Goal: Task Accomplishment & Management: Manage account settings

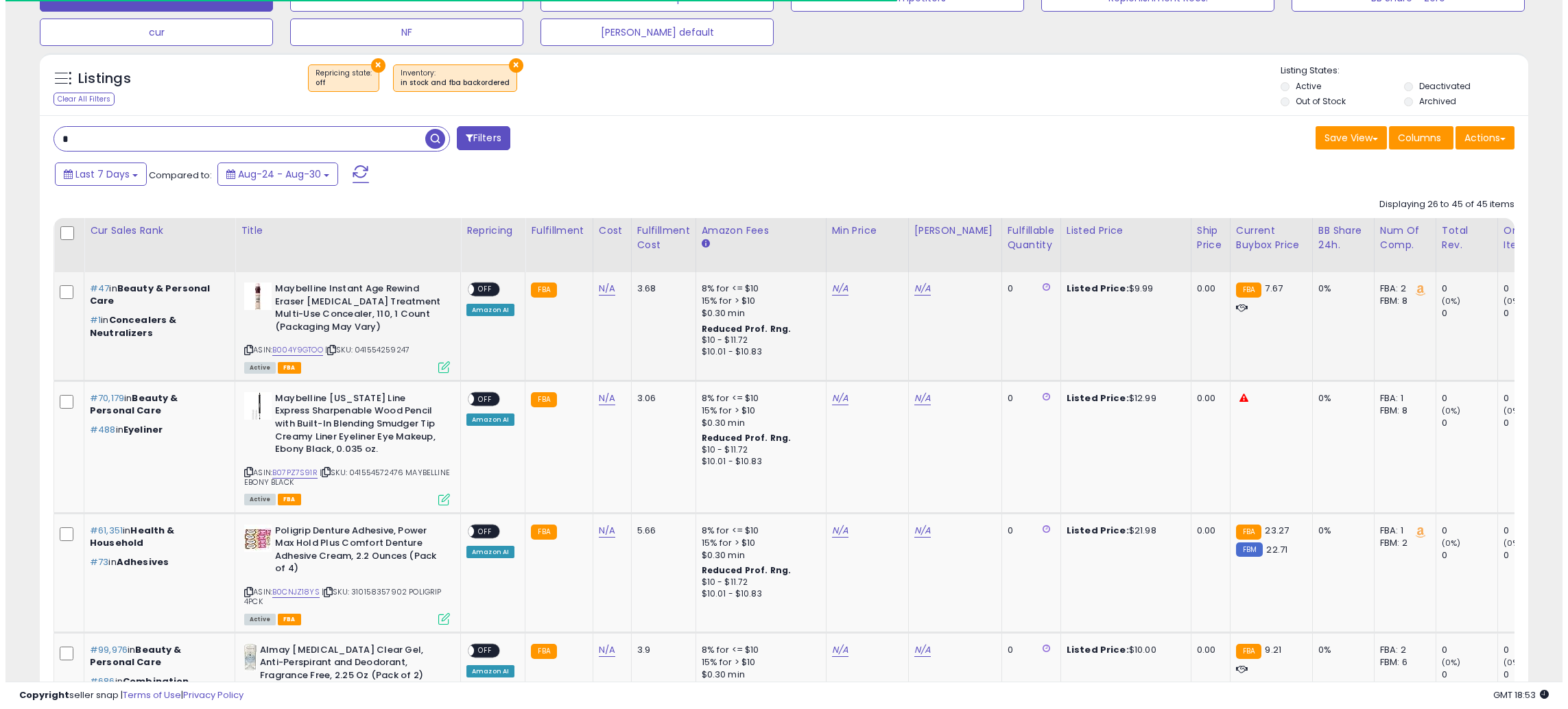
scroll to position [281, 864]
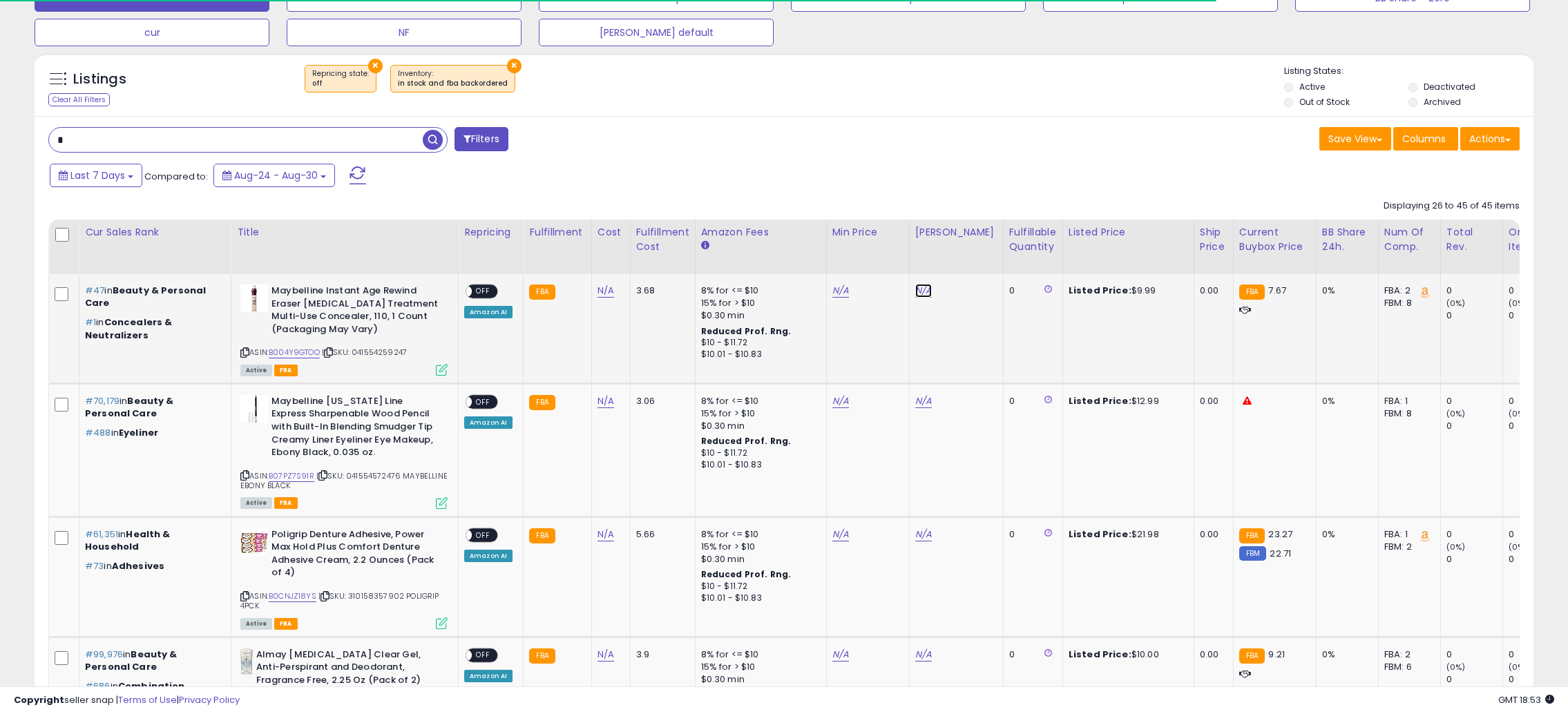
click at [915, 293] on link "N/A" at bounding box center [923, 291] width 17 height 14
type input "*"
click at [969, 253] on button "submit" at bounding box center [957, 256] width 23 height 21
click at [843, 293] on link "N/A" at bounding box center [841, 291] width 17 height 14
type input "*"
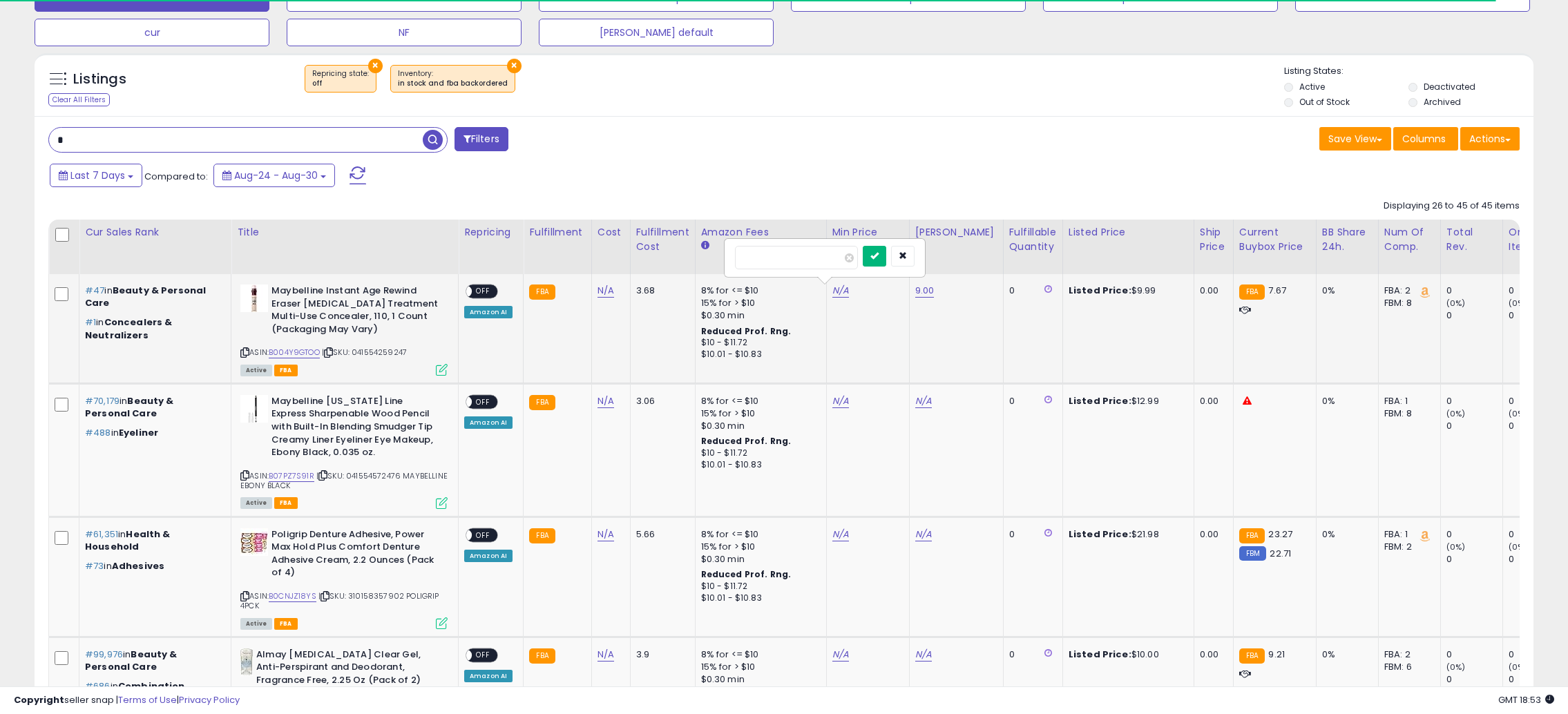
drag, startPoint x: 892, startPoint y: 257, endPoint x: 868, endPoint y: 254, distance: 24.2
click at [878, 256] on icon "submit" at bounding box center [874, 255] width 8 height 8
click at [483, 293] on span "OFF" at bounding box center [483, 292] width 22 height 12
click at [430, 364] on div "ASIN: B004Y9GTOO | SKU: 041554259247 Active FBA" at bounding box center [344, 330] width 207 height 90
click at [443, 370] on icon at bounding box center [441, 370] width 12 height 12
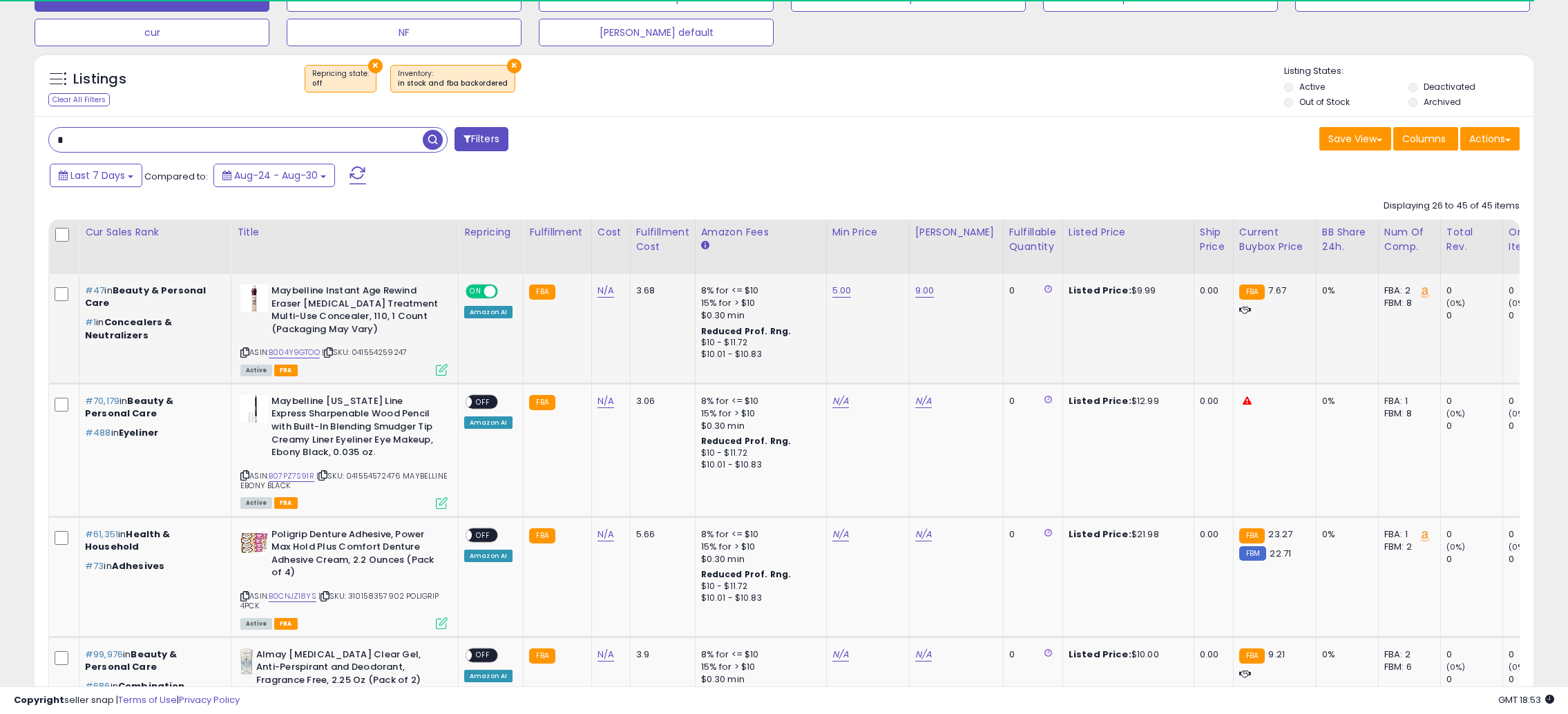
scroll to position [283, 877]
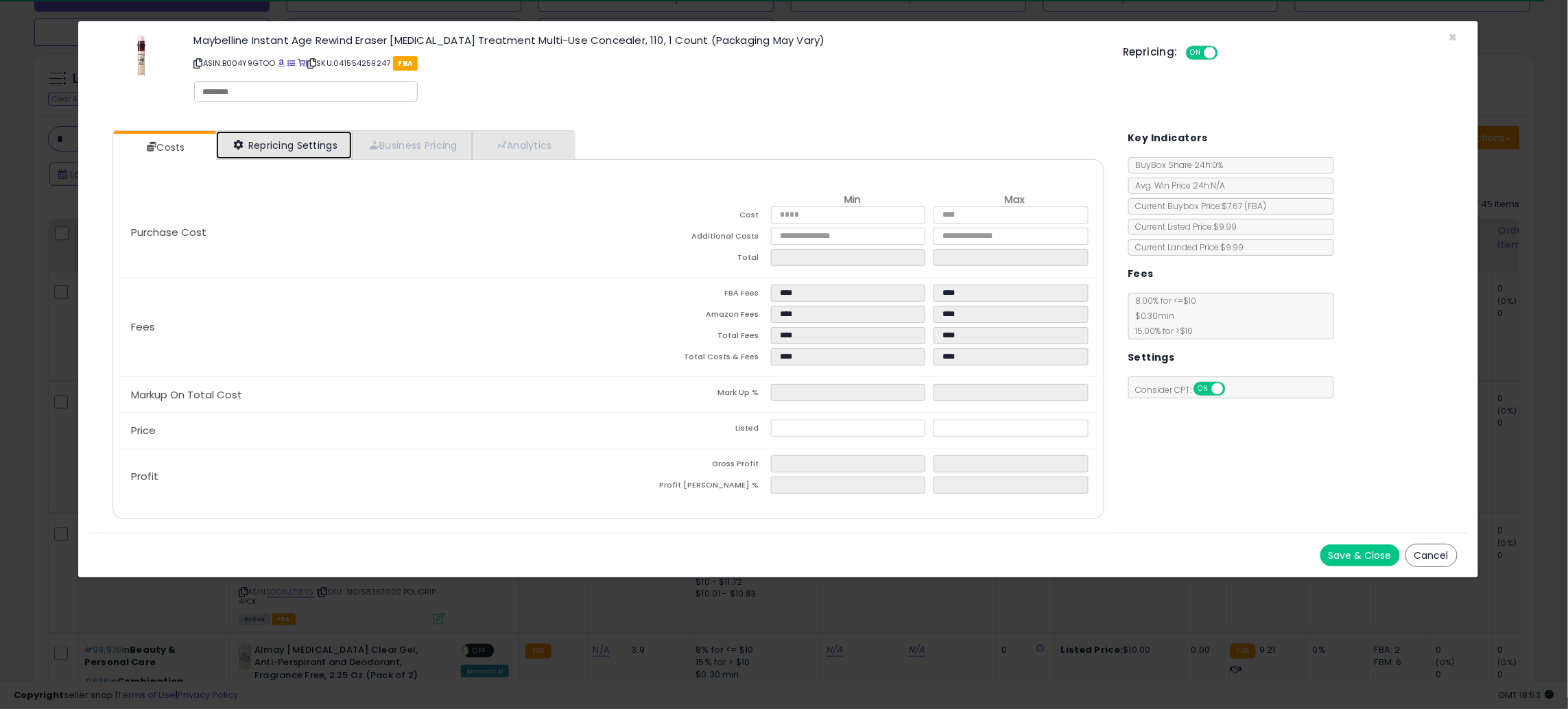
click at [306, 151] on link "Repricing Settings" at bounding box center [284, 145] width 135 height 28
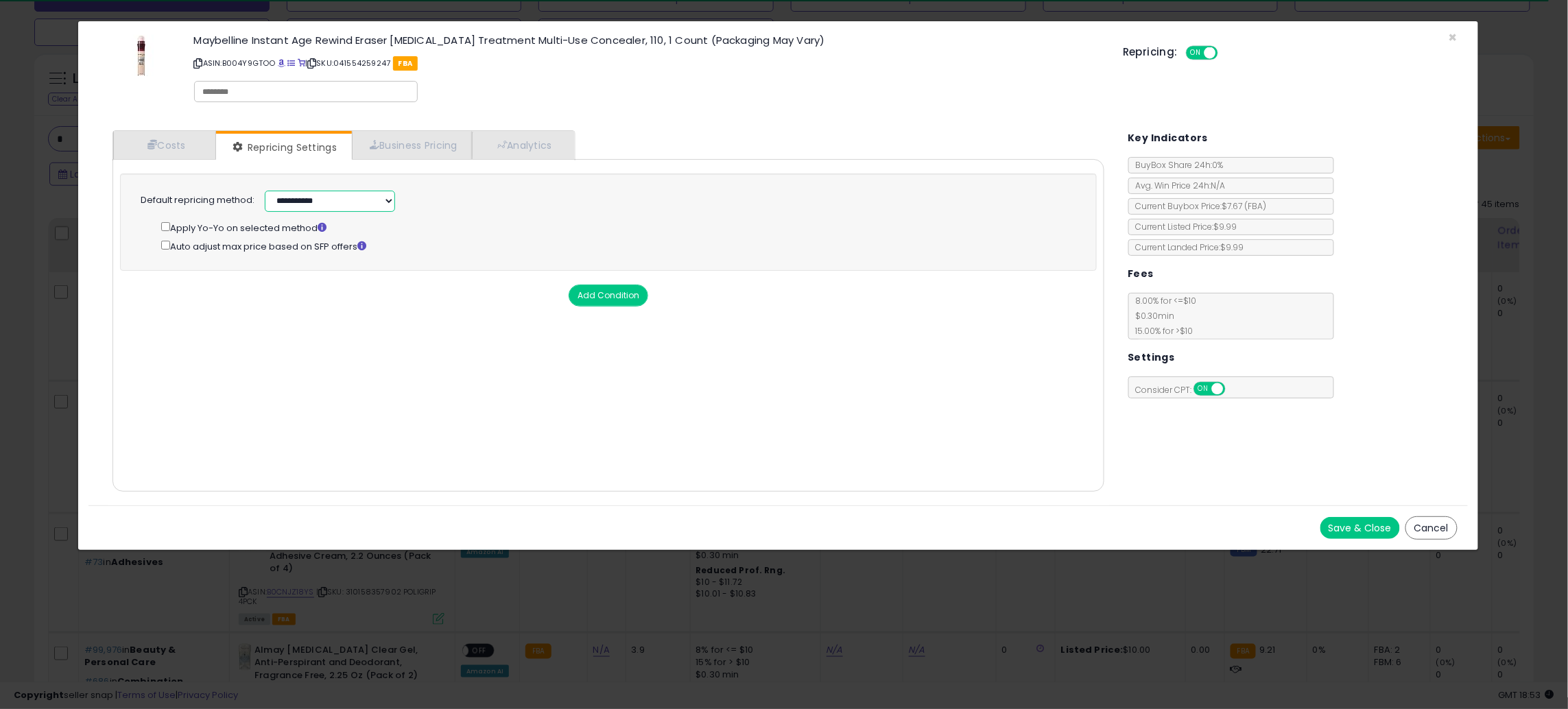
drag, startPoint x: 346, startPoint y: 201, endPoint x: 347, endPoint y: 211, distance: 10.0
click at [346, 201] on select "**********" at bounding box center [329, 200] width 130 height 21
select select "******"
click at [264, 190] on select "**********" at bounding box center [329, 200] width 130 height 21
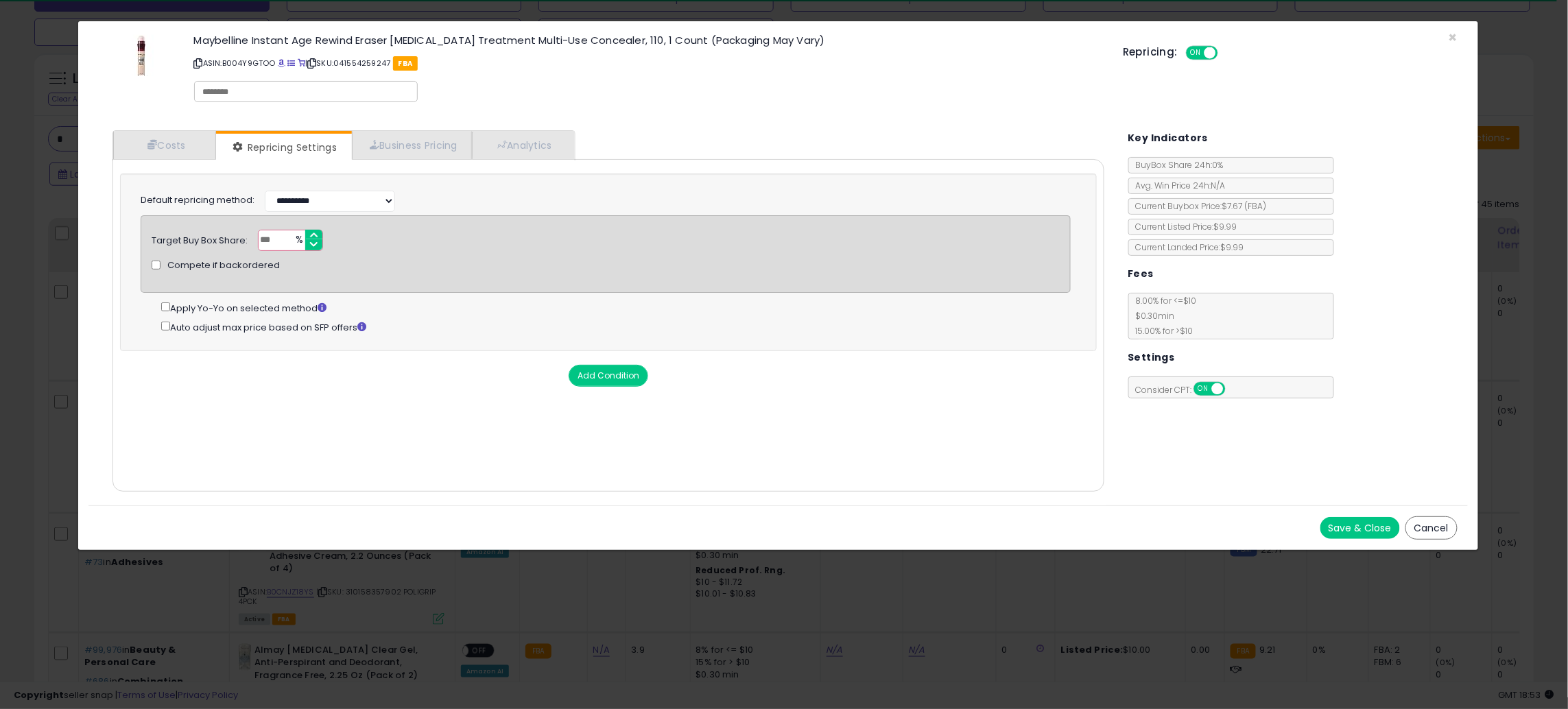
click at [1369, 533] on button "Save & Close" at bounding box center [1360, 528] width 80 height 22
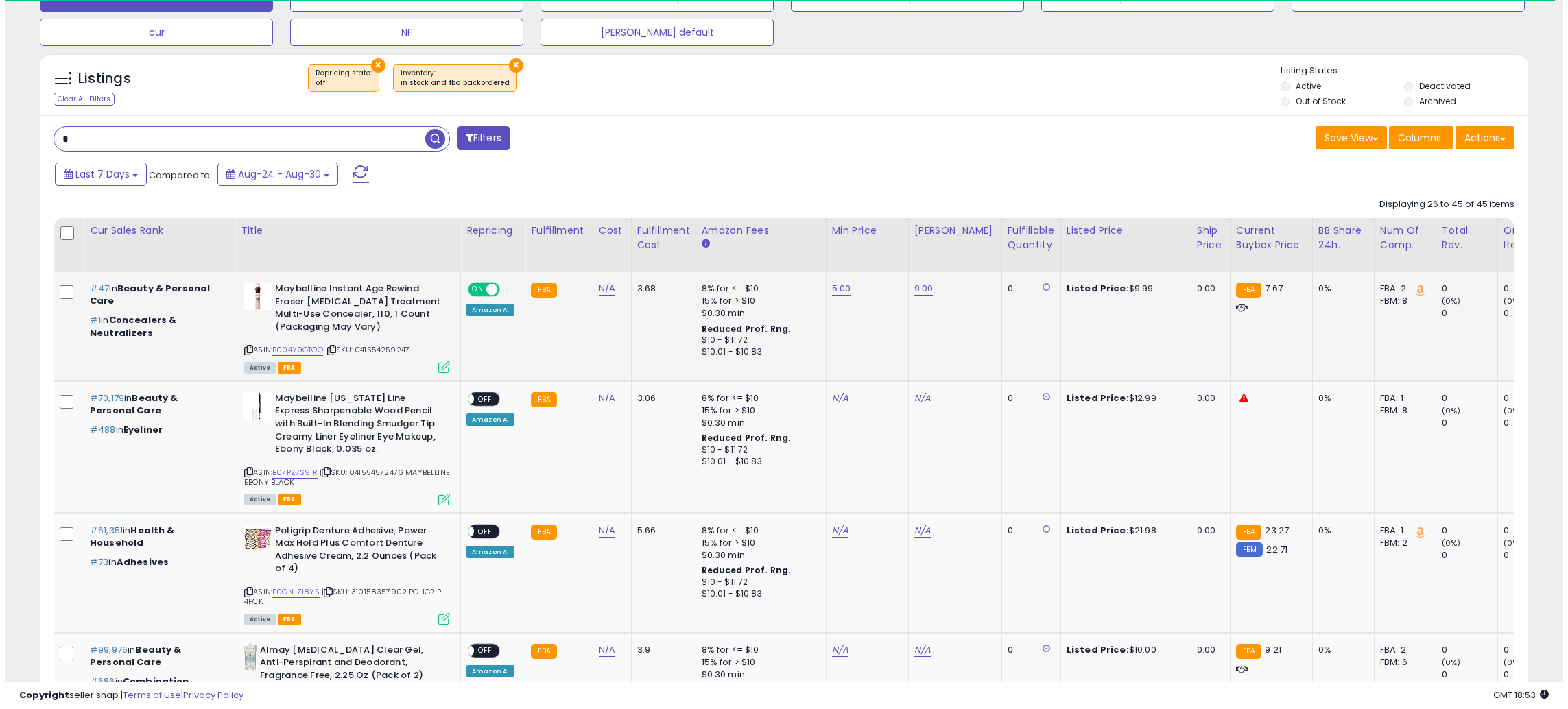
scroll to position [685635, 684905]
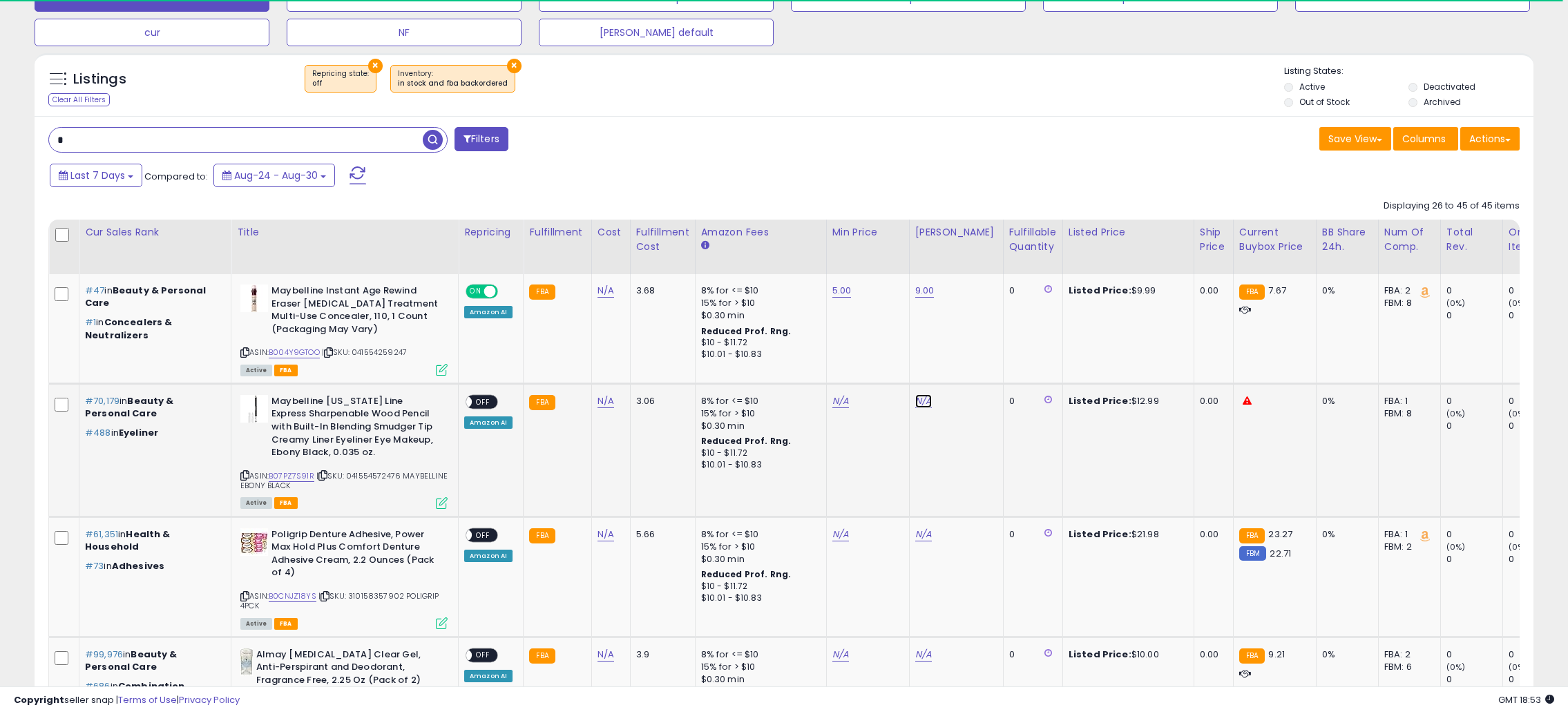
click at [922, 404] on link "N/A" at bounding box center [923, 401] width 17 height 14
type input "**"
click at [969, 358] on button "submit" at bounding box center [957, 366] width 23 height 21
click at [845, 398] on div "N/A" at bounding box center [865, 401] width 66 height 12
click at [843, 398] on link "N/A" at bounding box center [841, 401] width 17 height 14
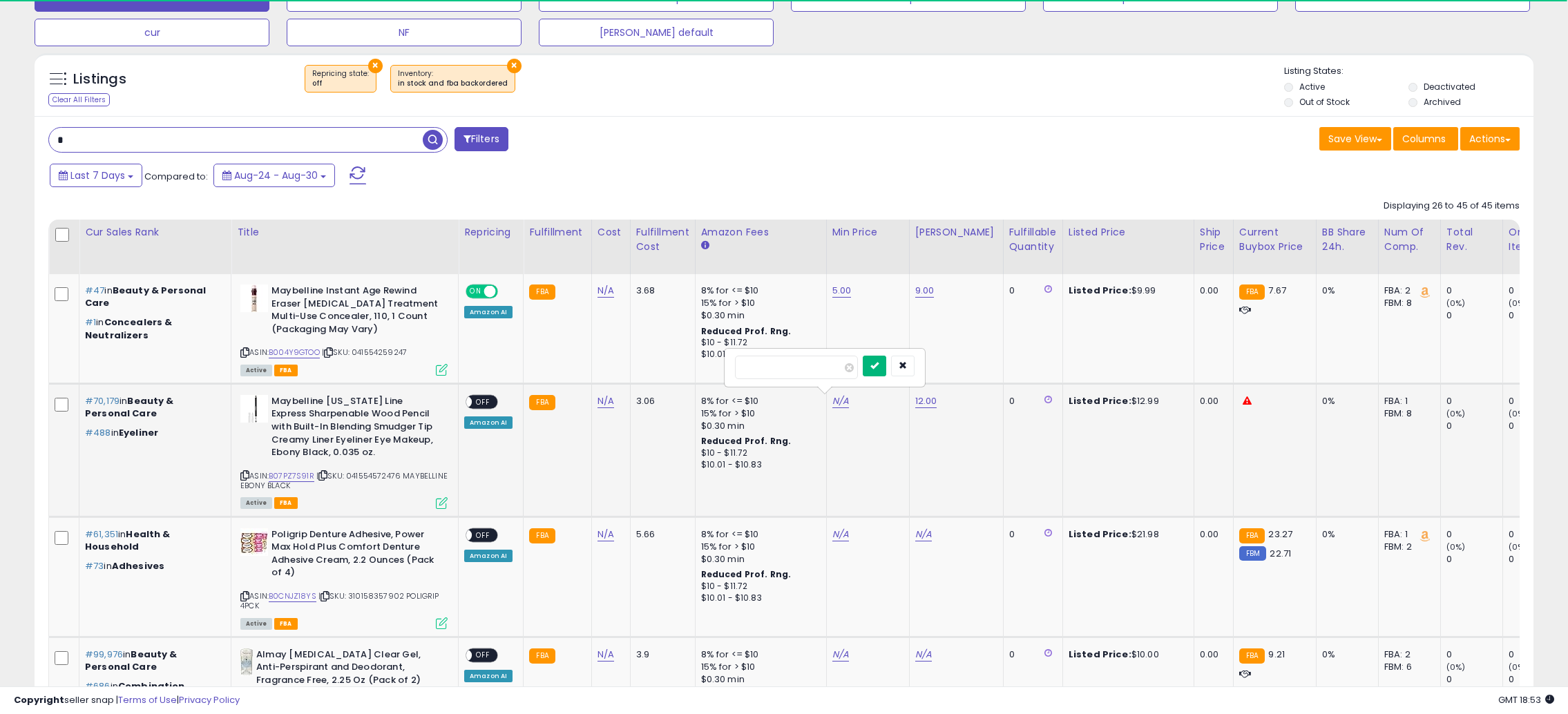
type input "*"
click at [886, 361] on button "submit" at bounding box center [874, 366] width 23 height 21
click at [480, 402] on span "OFF" at bounding box center [483, 402] width 22 height 12
click at [436, 499] on icon at bounding box center [441, 503] width 12 height 12
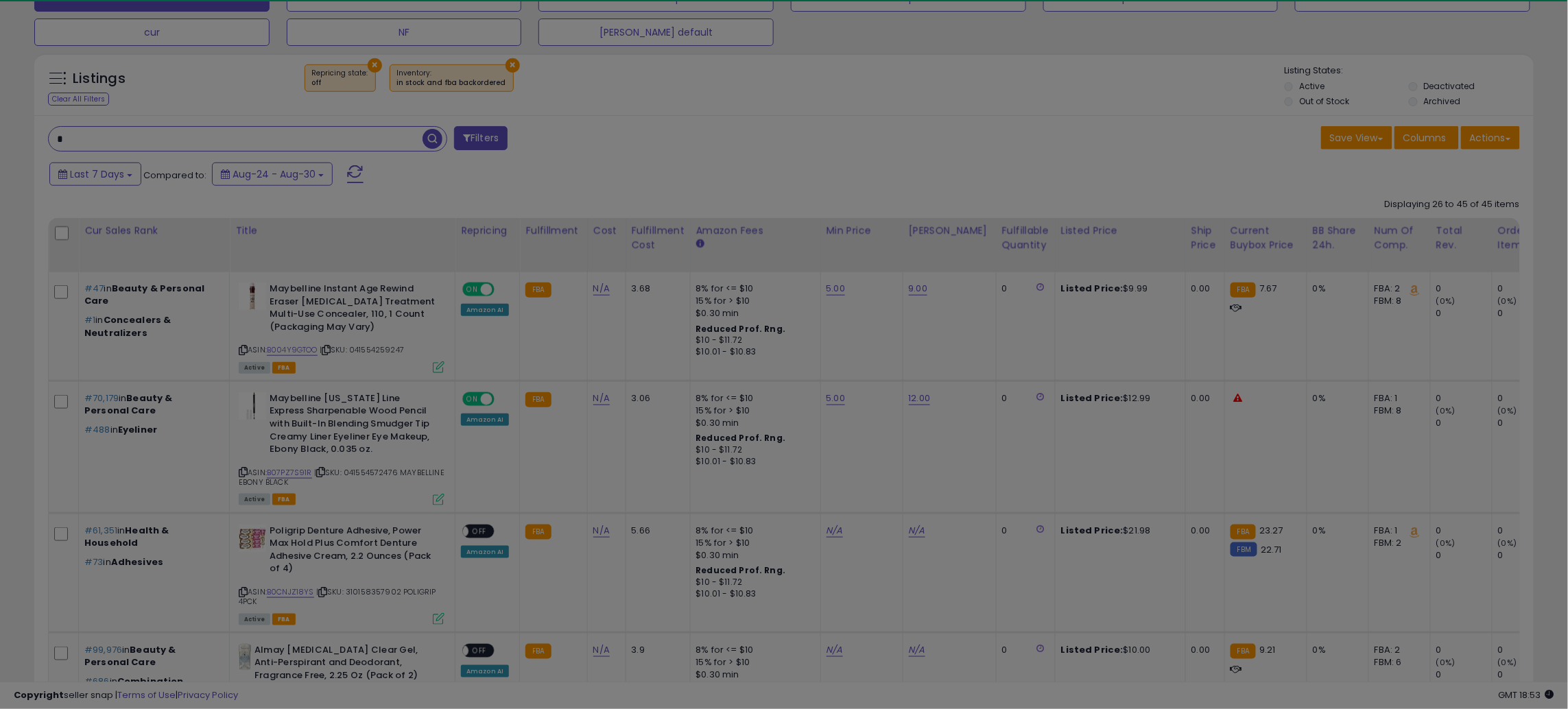
scroll to position [281, 871]
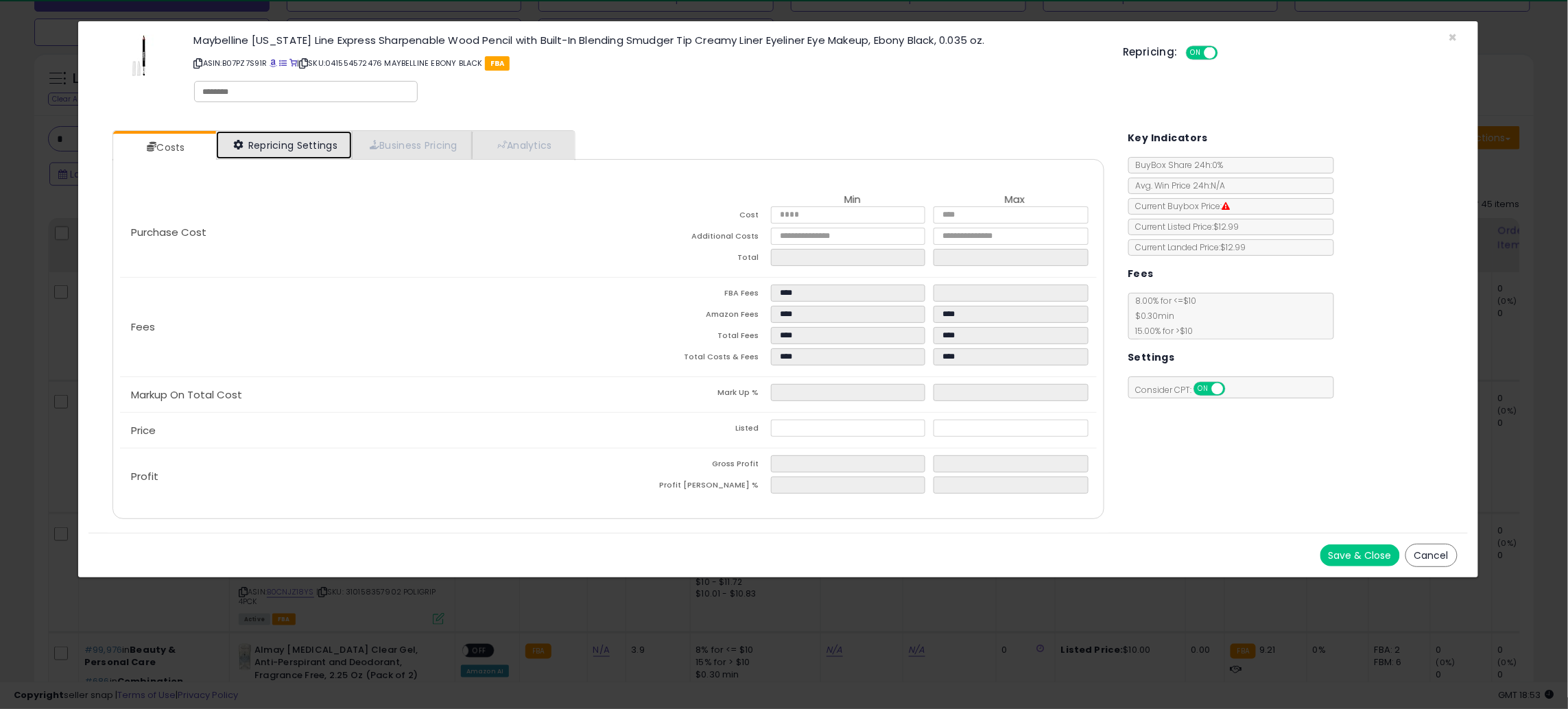
click at [291, 158] on link "Repricing Settings" at bounding box center [284, 145] width 135 height 28
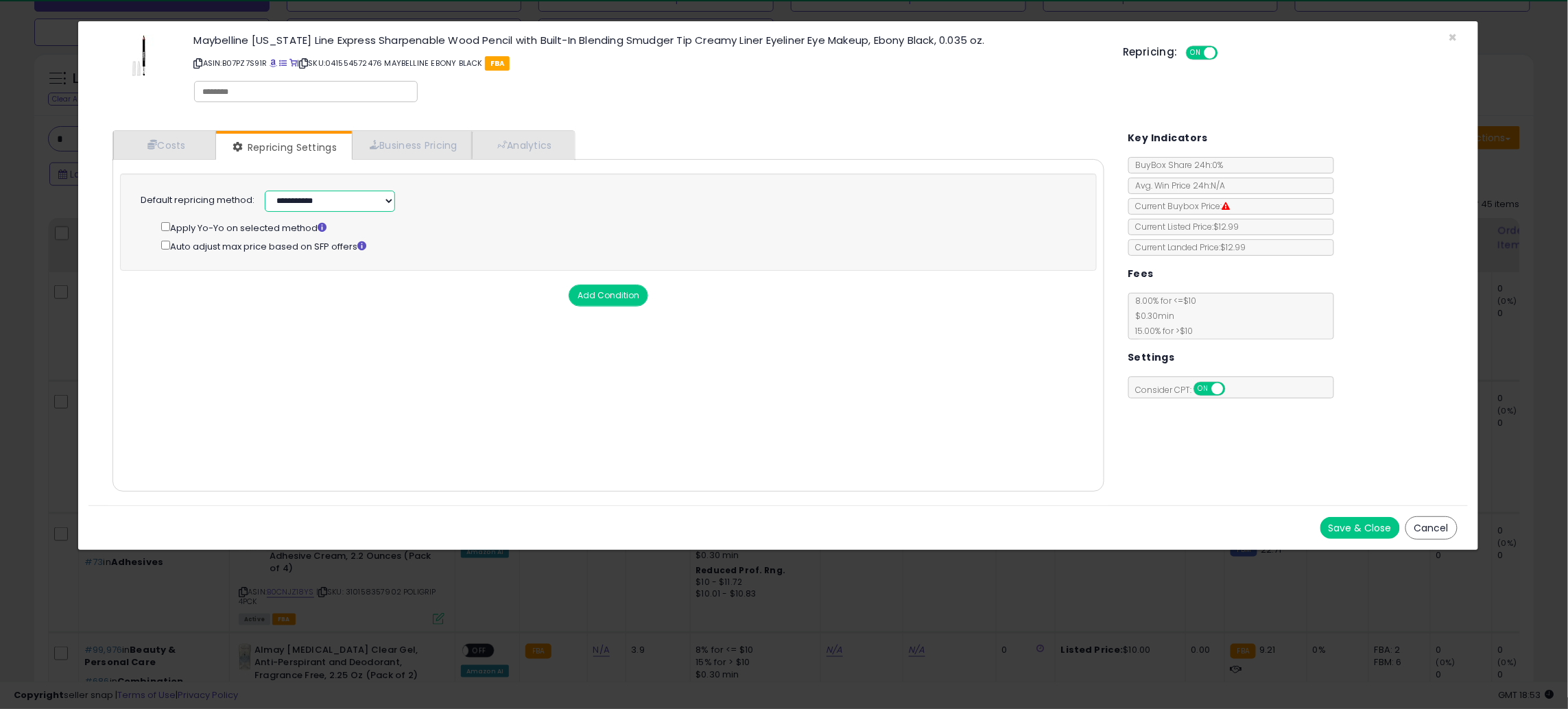
drag, startPoint x: 332, startPoint y: 199, endPoint x: 330, endPoint y: 209, distance: 10.2
click at [332, 199] on select "**********" at bounding box center [329, 200] width 130 height 21
select select "******"
click at [264, 190] on select "**********" at bounding box center [329, 200] width 130 height 21
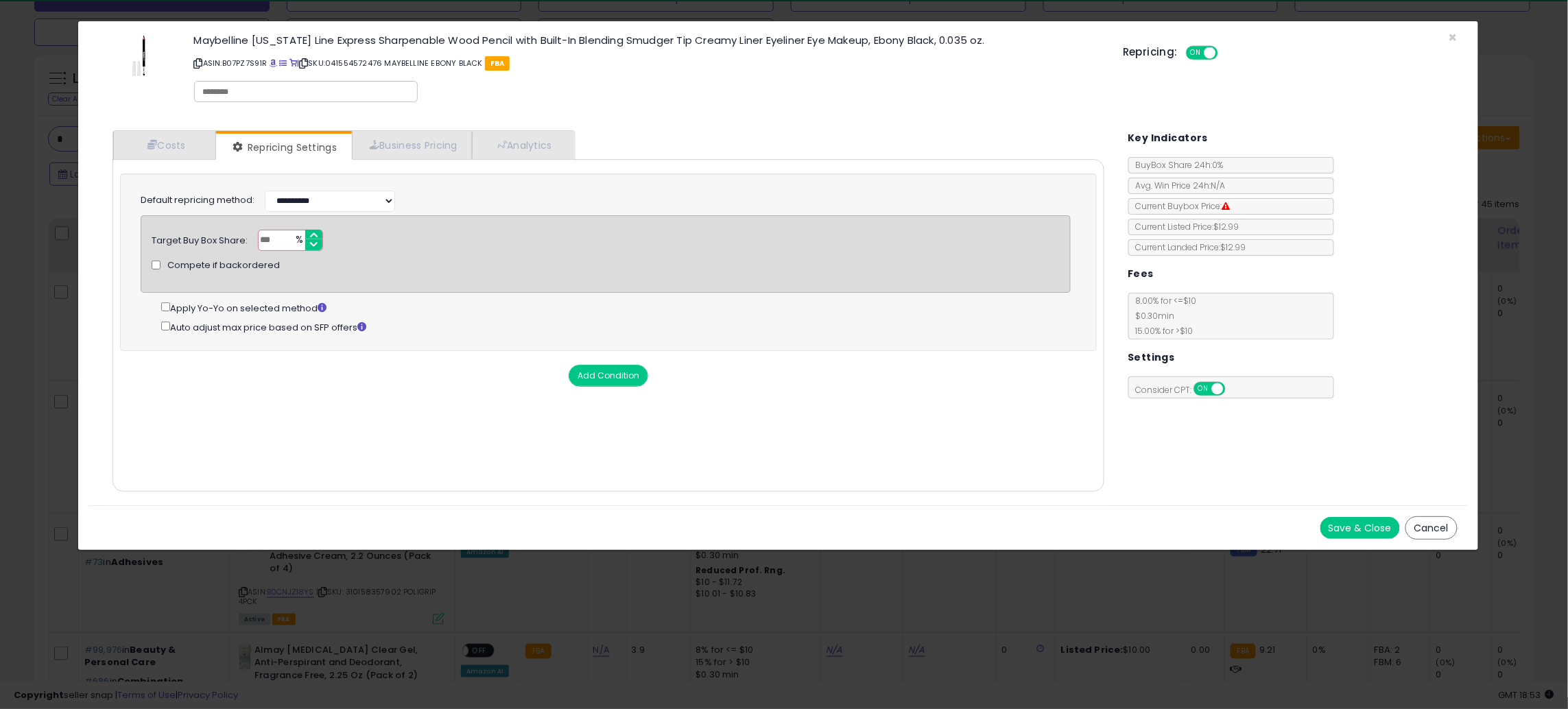
click at [1365, 522] on button "Save & Close" at bounding box center [1360, 528] width 80 height 22
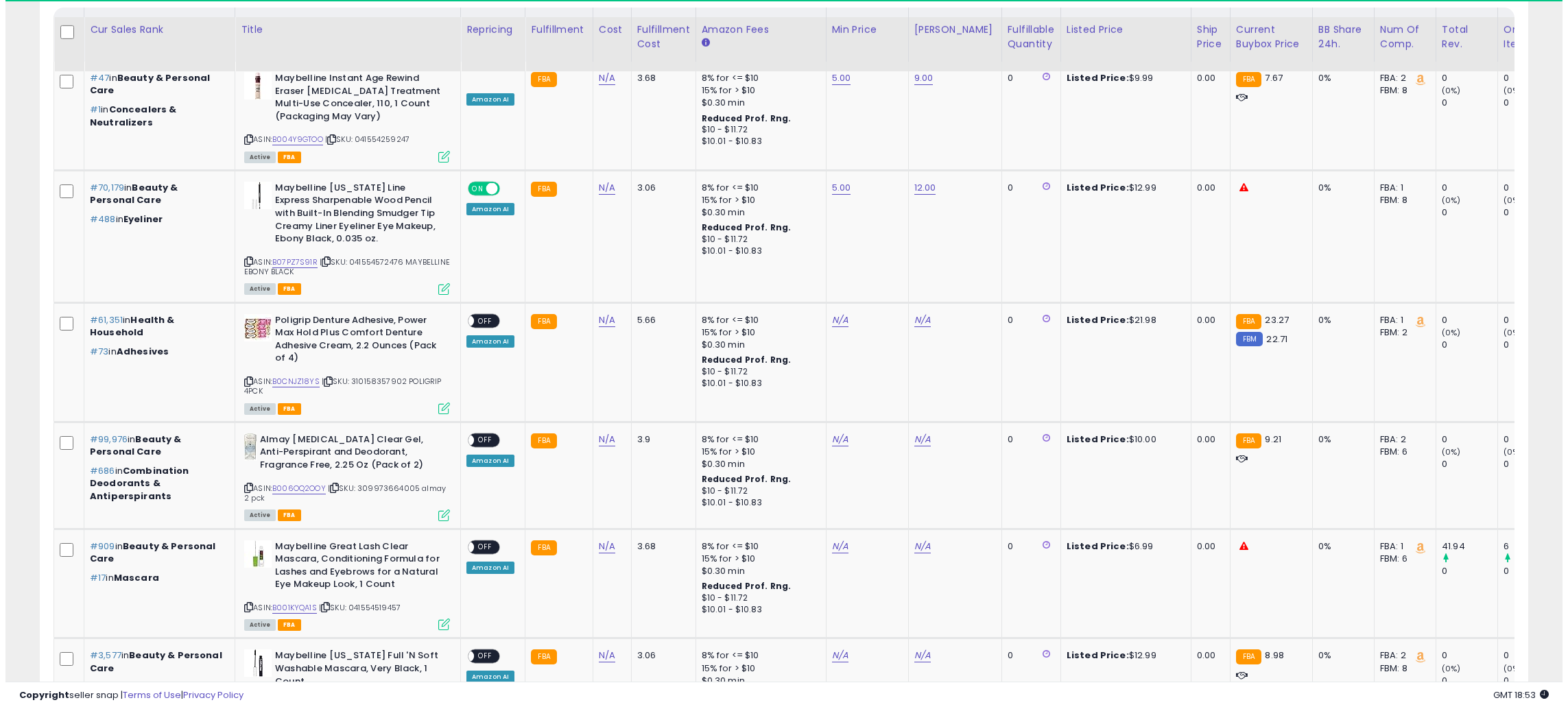
scroll to position [677, 0]
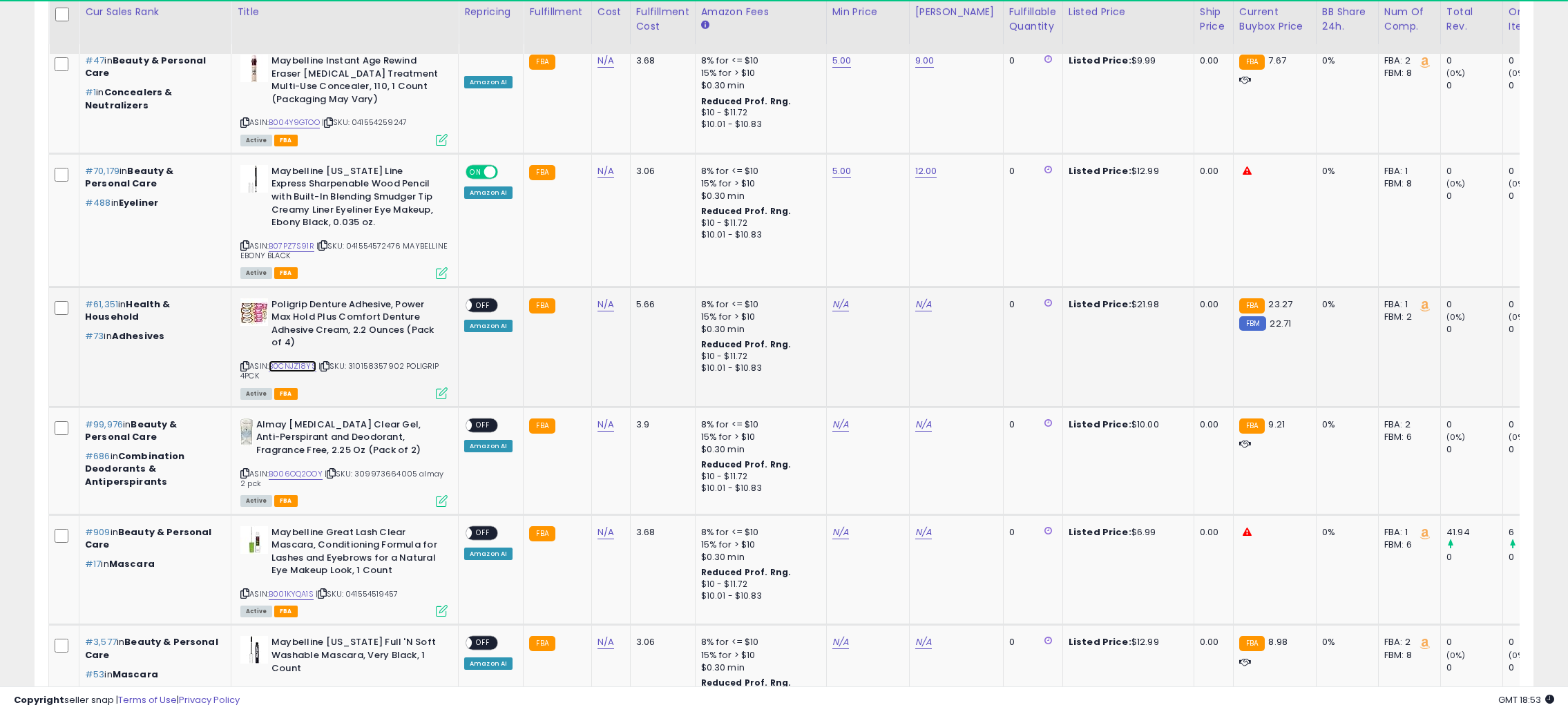
click at [301, 364] on link "B0CNJZ18YS" at bounding box center [292, 366] width 48 height 12
click at [922, 304] on link "N/A" at bounding box center [923, 305] width 17 height 14
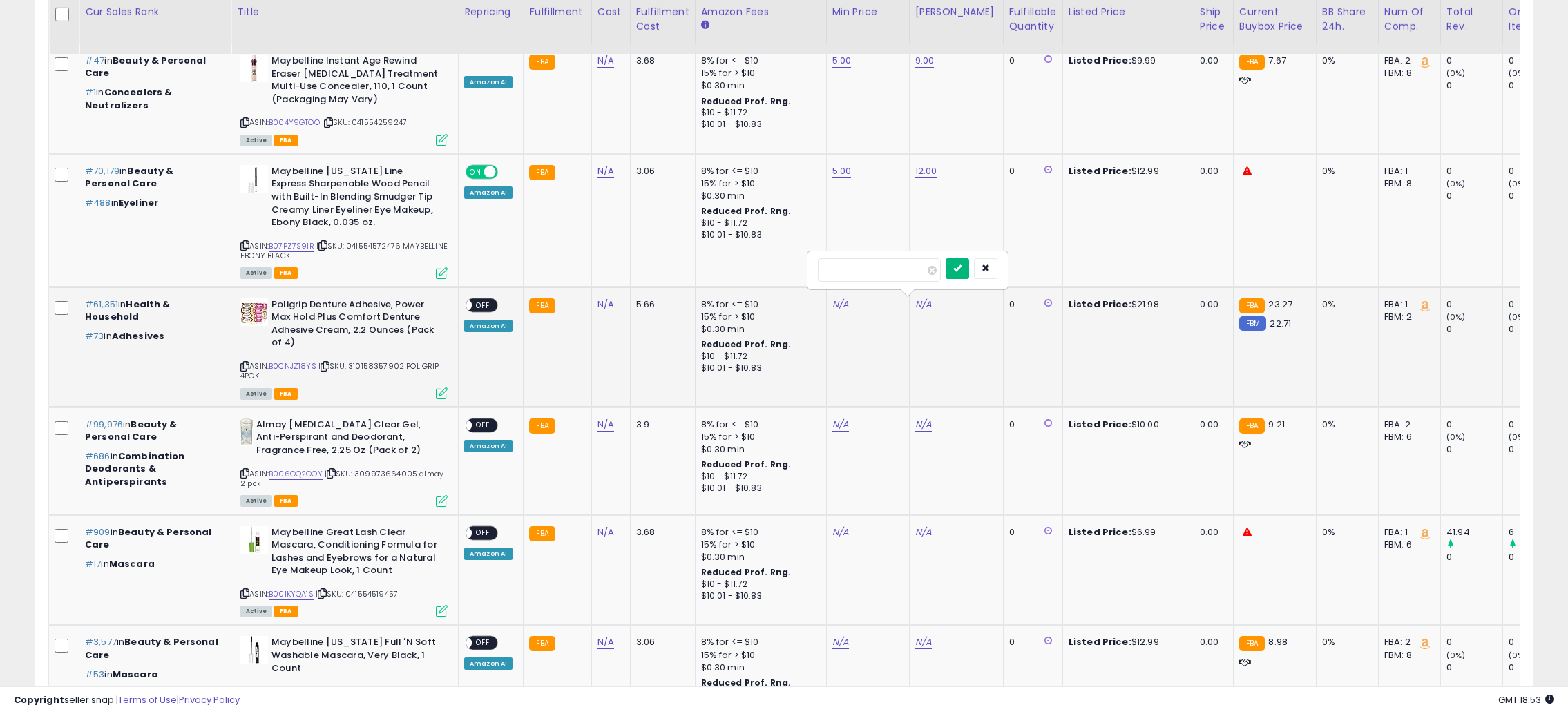
type input "*****"
drag, startPoint x: 981, startPoint y: 267, endPoint x: 867, endPoint y: 293, distance: 116.9
click at [969, 272] on button "submit" at bounding box center [957, 268] width 23 height 21
click at [841, 301] on link "N/A" at bounding box center [841, 305] width 17 height 14
type input "*****"
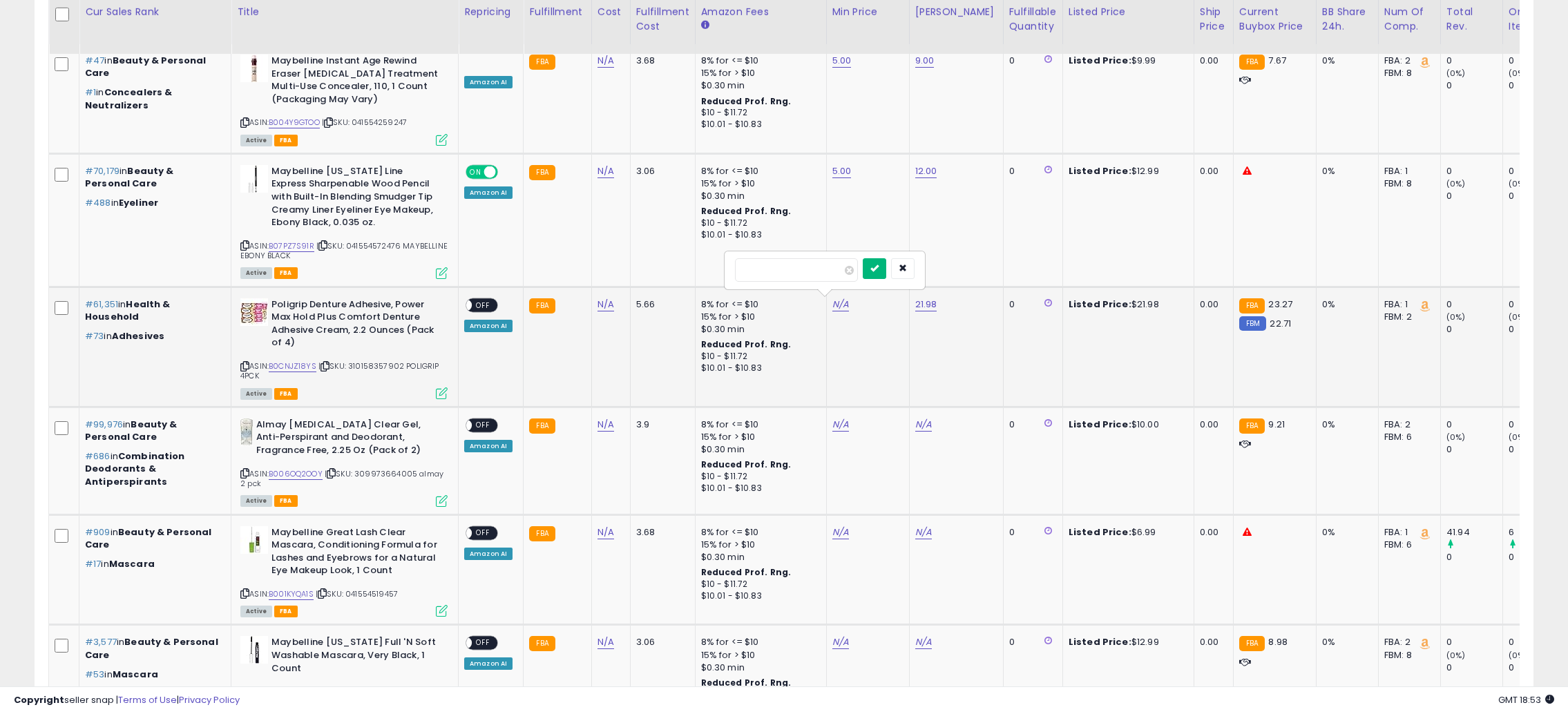
click at [886, 277] on button "submit" at bounding box center [874, 268] width 23 height 21
click at [476, 303] on div "ON OFF" at bounding box center [460, 305] width 33 height 12
click at [485, 306] on span "OFF" at bounding box center [483, 305] width 22 height 12
click at [443, 389] on icon at bounding box center [441, 393] width 12 height 12
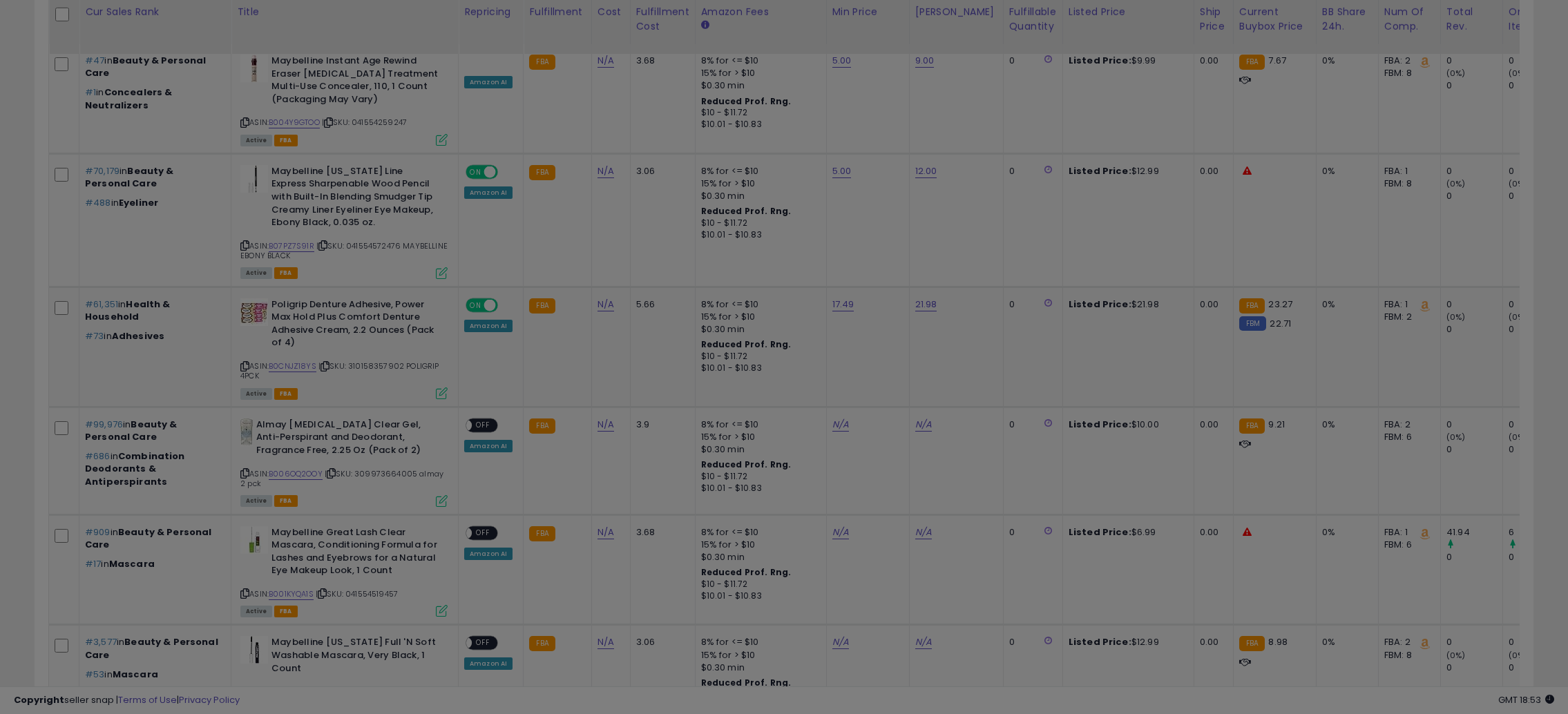
scroll to position [283, 877]
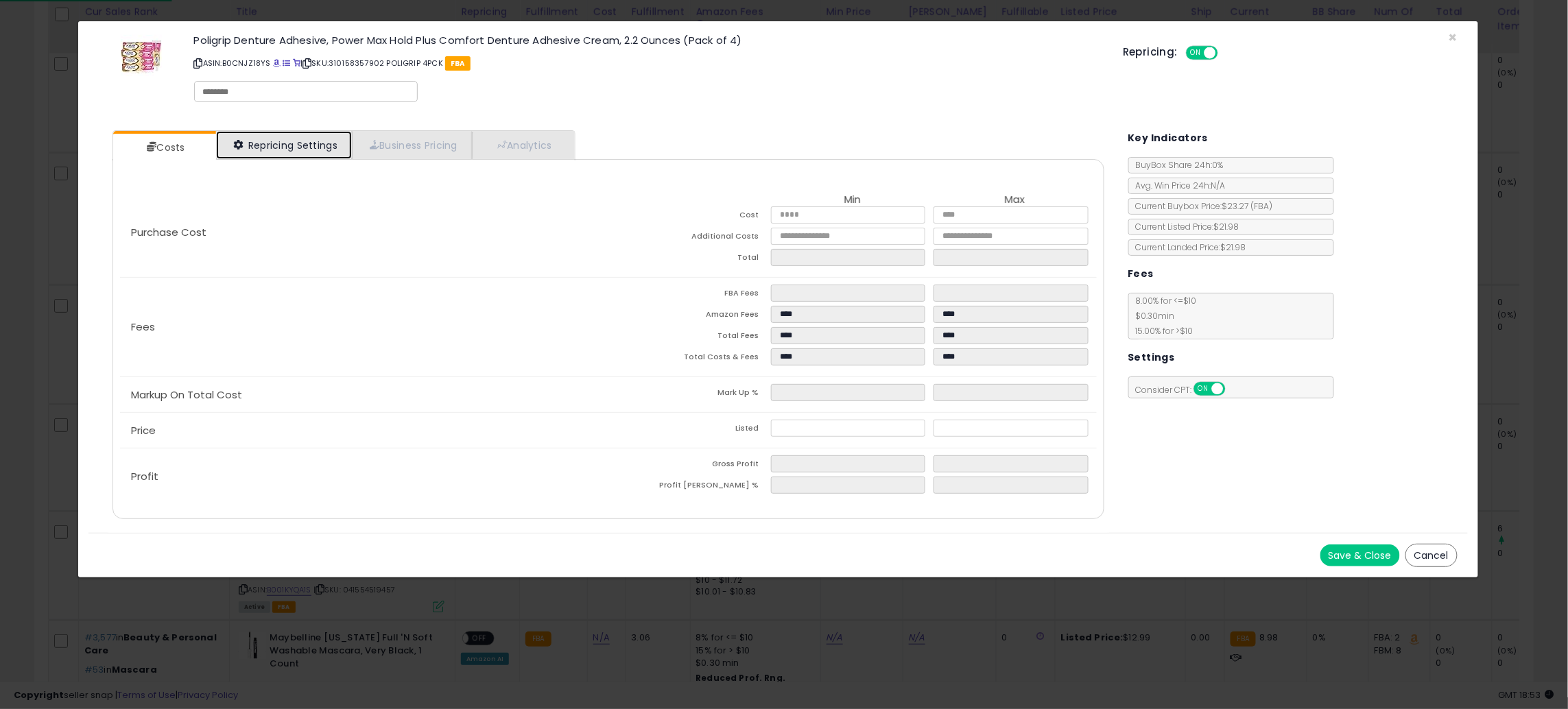
click at [293, 145] on link "Repricing Settings" at bounding box center [284, 145] width 135 height 28
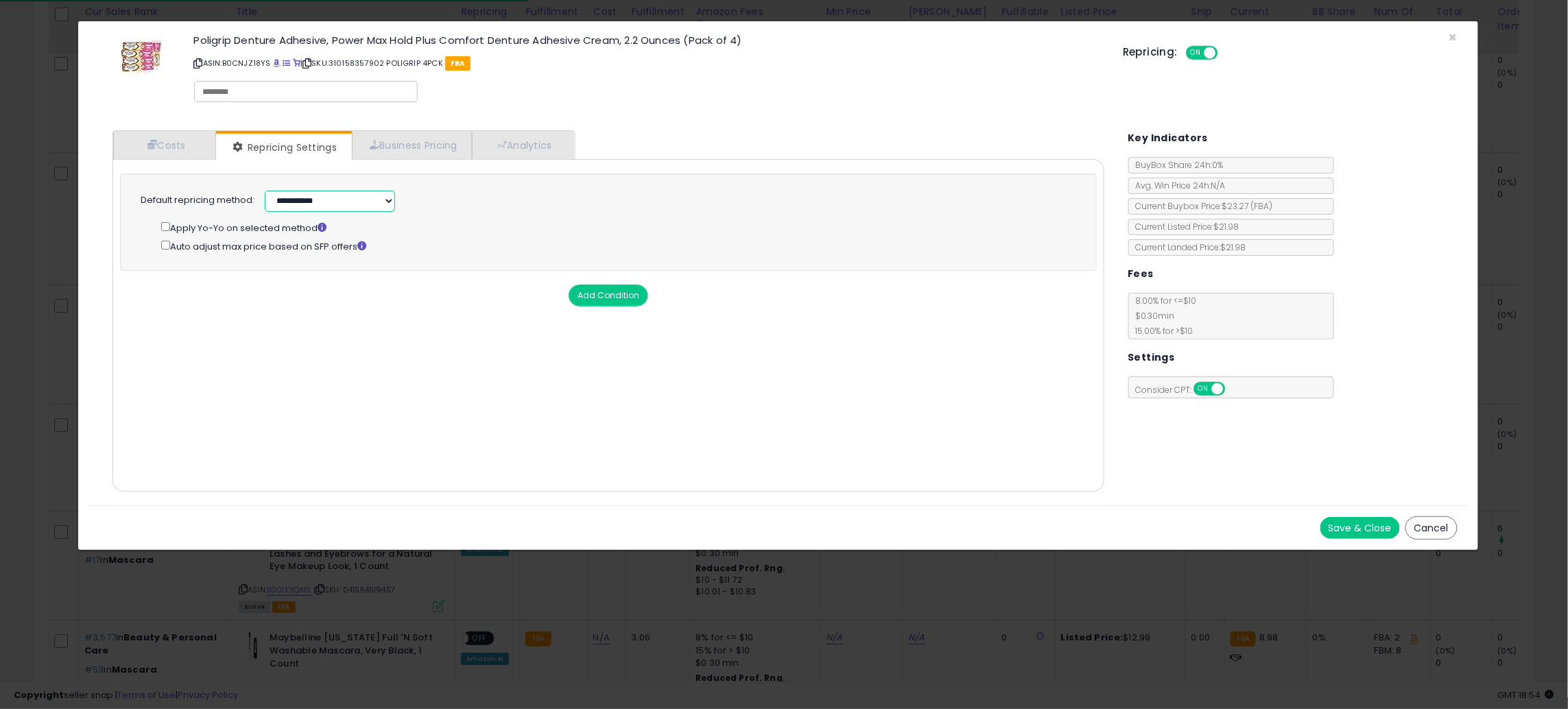
drag, startPoint x: 355, startPoint y: 198, endPoint x: 351, endPoint y: 210, distance: 12.6
click at [355, 198] on select "**********" at bounding box center [329, 200] width 130 height 21
select select "******"
click at [264, 190] on select "**********" at bounding box center [329, 200] width 130 height 21
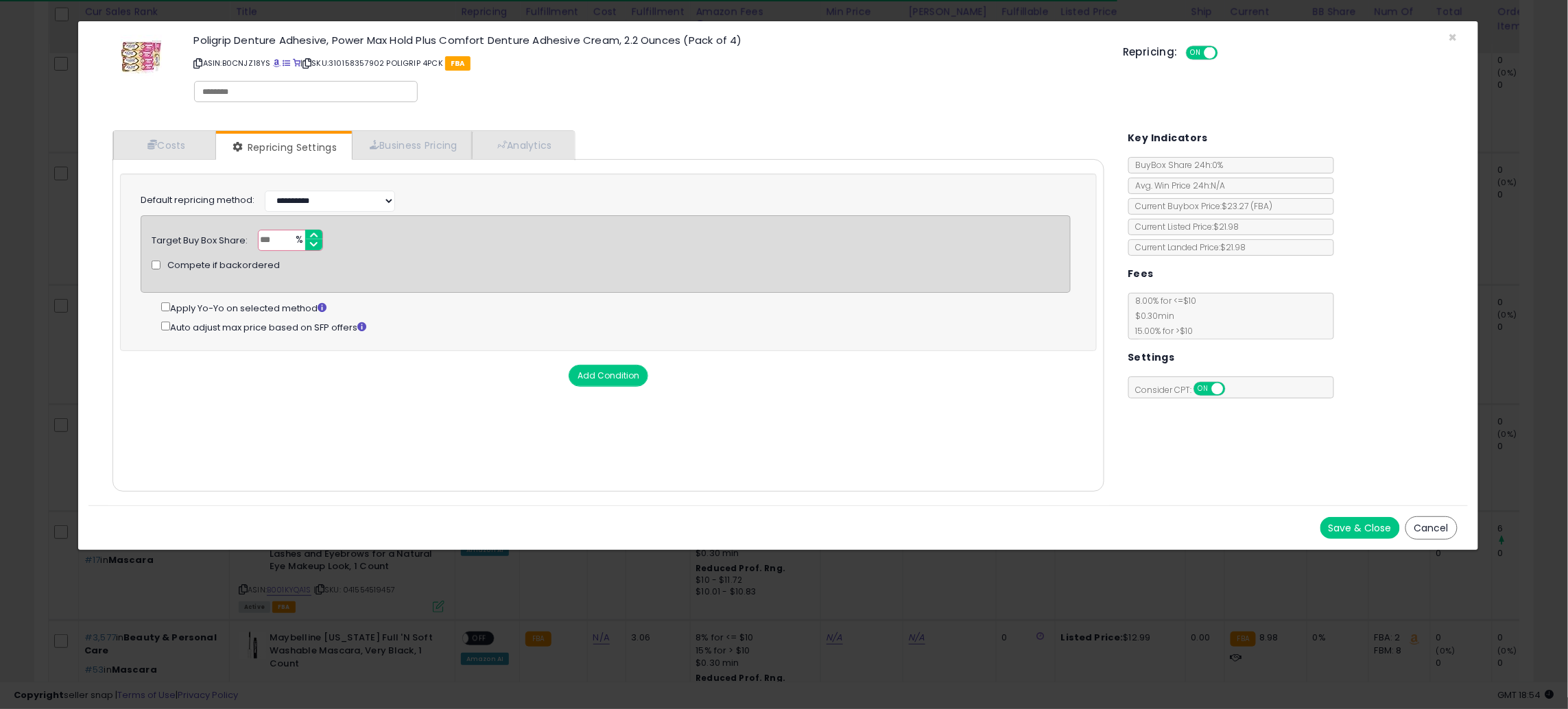
click at [1336, 532] on button "Save & Close" at bounding box center [1360, 528] width 80 height 22
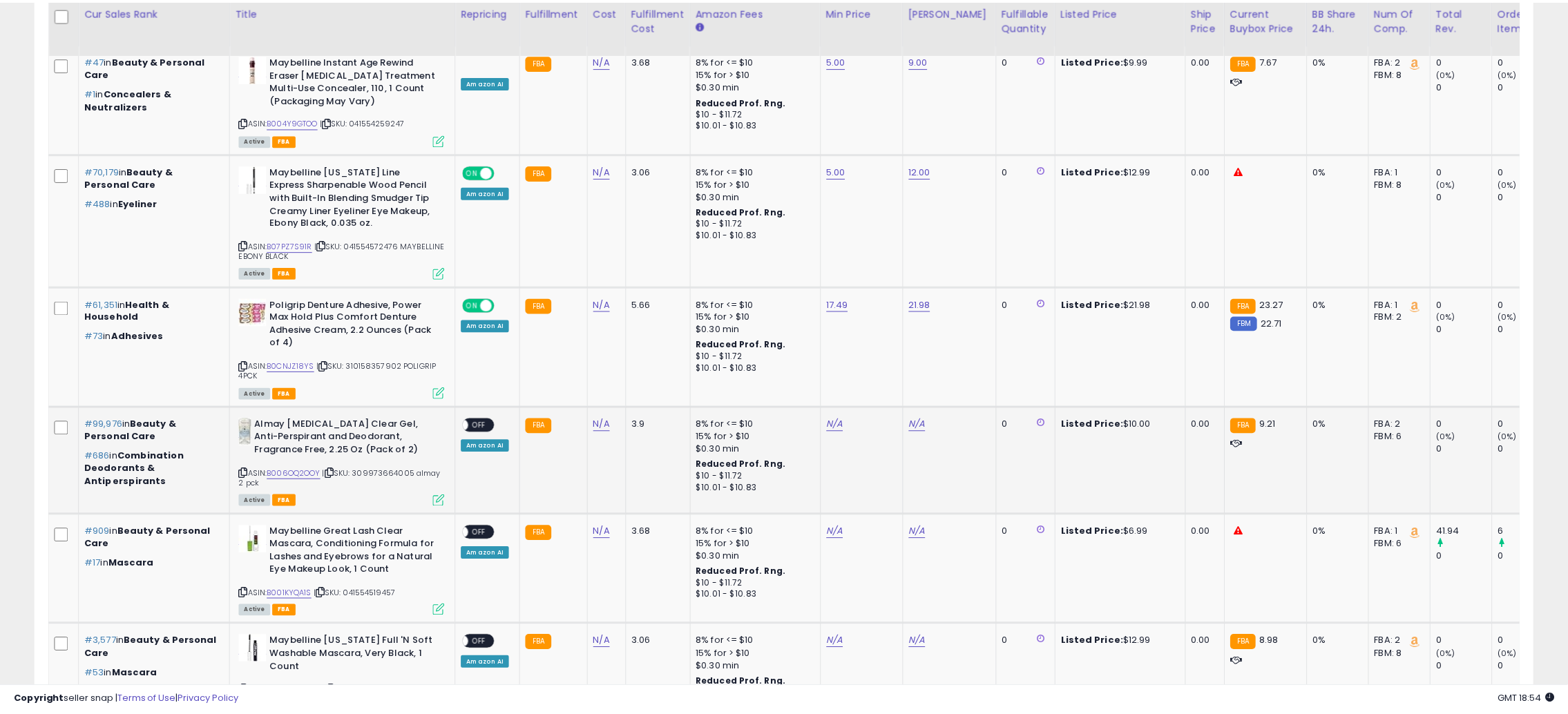
scroll to position [690471, 689803]
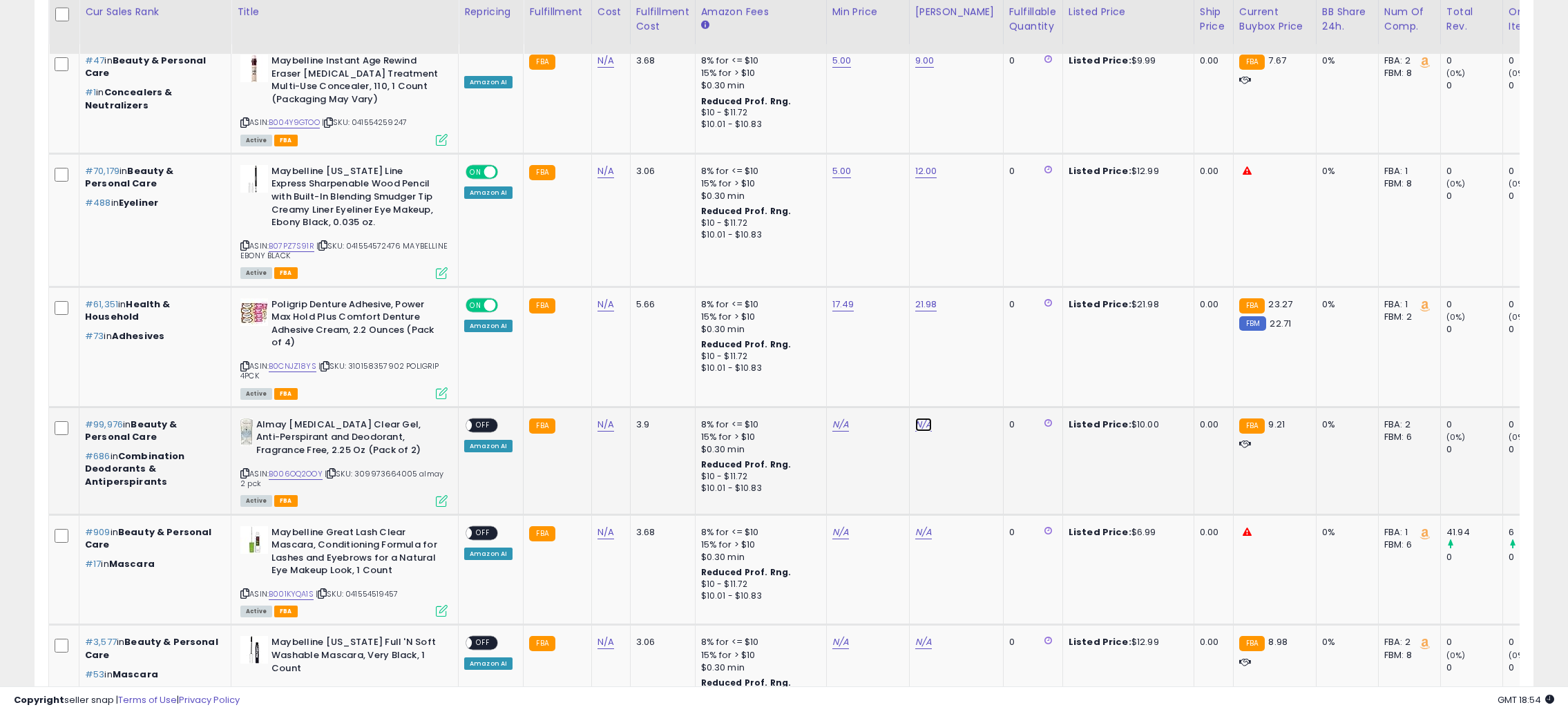
click at [918, 424] on link "N/A" at bounding box center [923, 424] width 17 height 14
type input "****"
click at [969, 388] on button "submit" at bounding box center [957, 389] width 23 height 21
click at [841, 423] on link "N/A" at bounding box center [841, 424] width 17 height 14
type input "*"
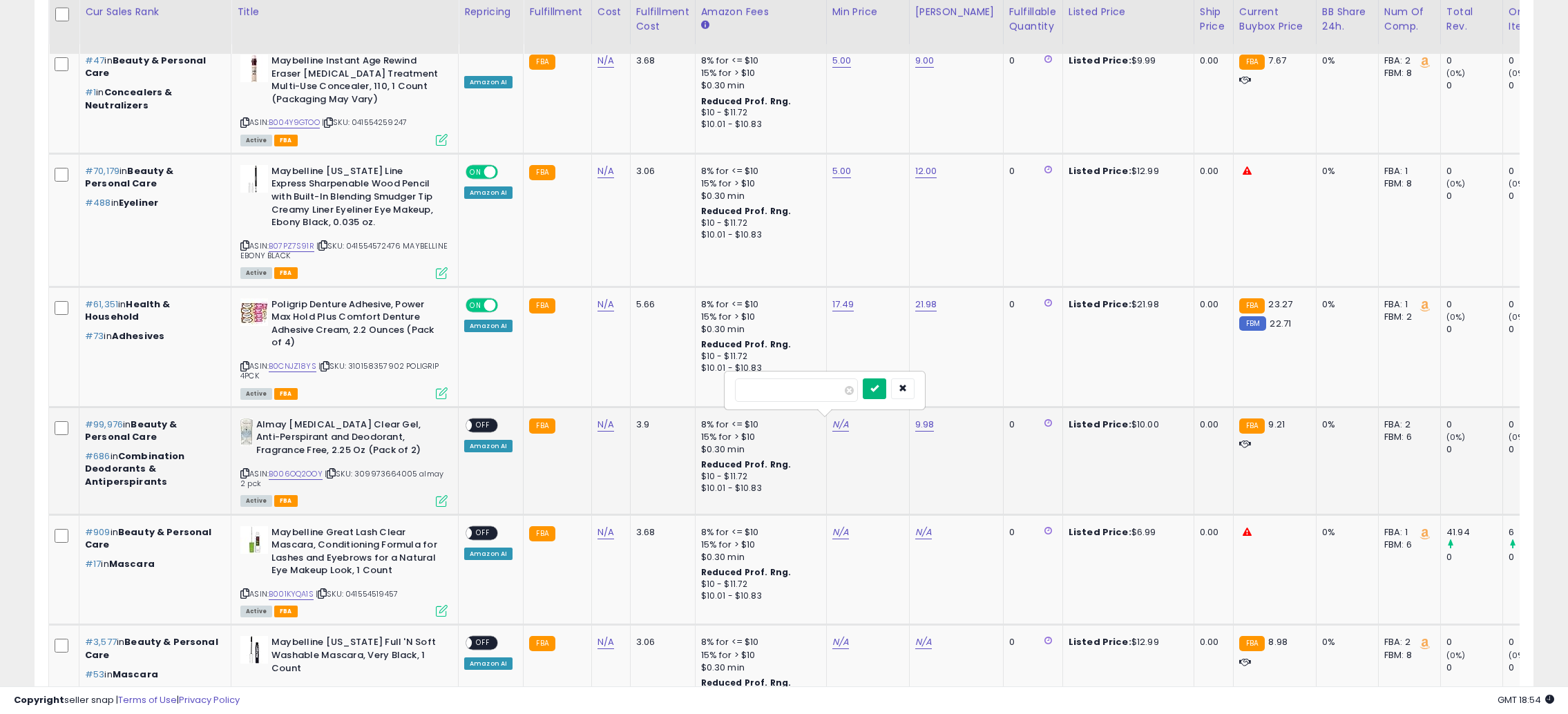
click at [886, 394] on button "submit" at bounding box center [874, 389] width 23 height 21
click at [496, 419] on div "ON OFF Amazon AI" at bounding box center [489, 435] width 49 height 33
click at [484, 422] on span "OFF" at bounding box center [483, 425] width 22 height 12
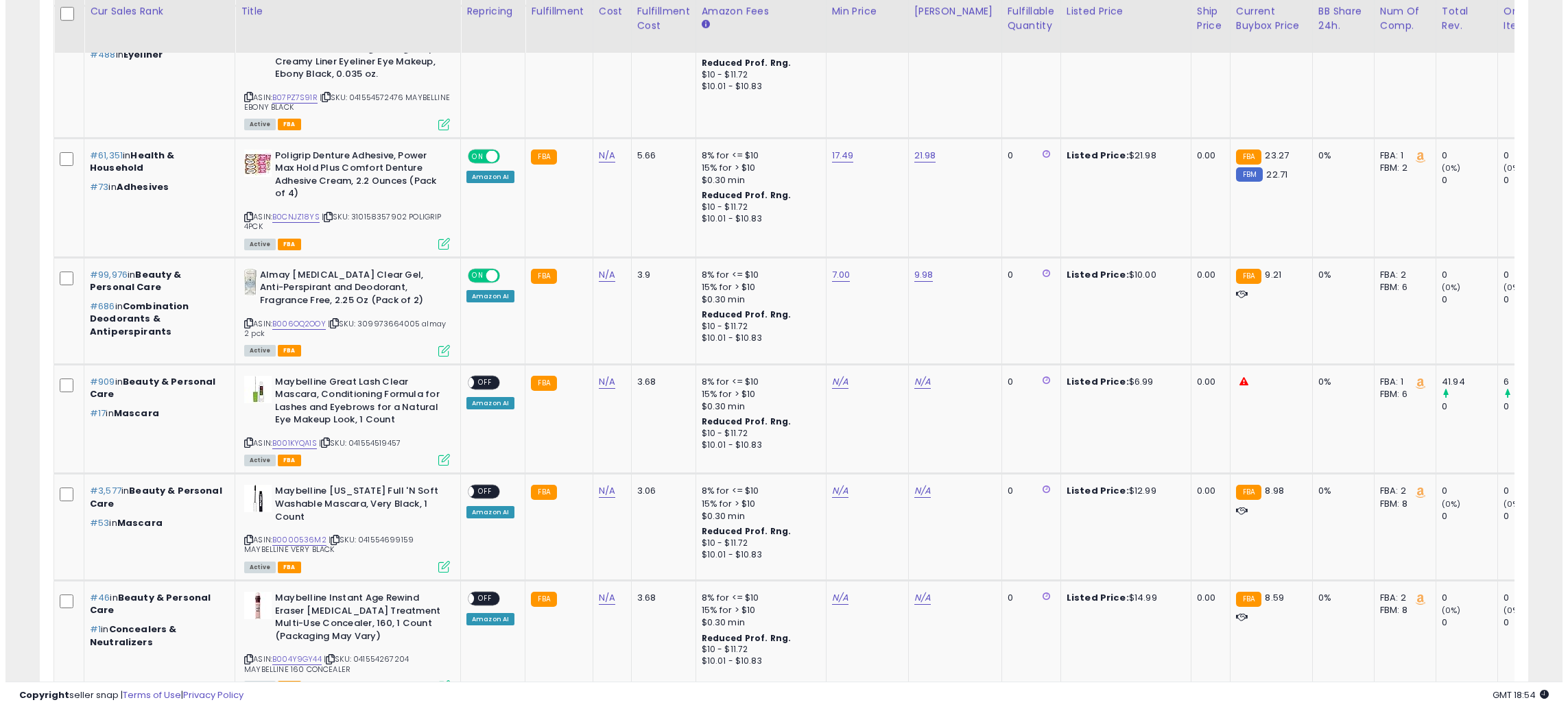
scroll to position [829, 0]
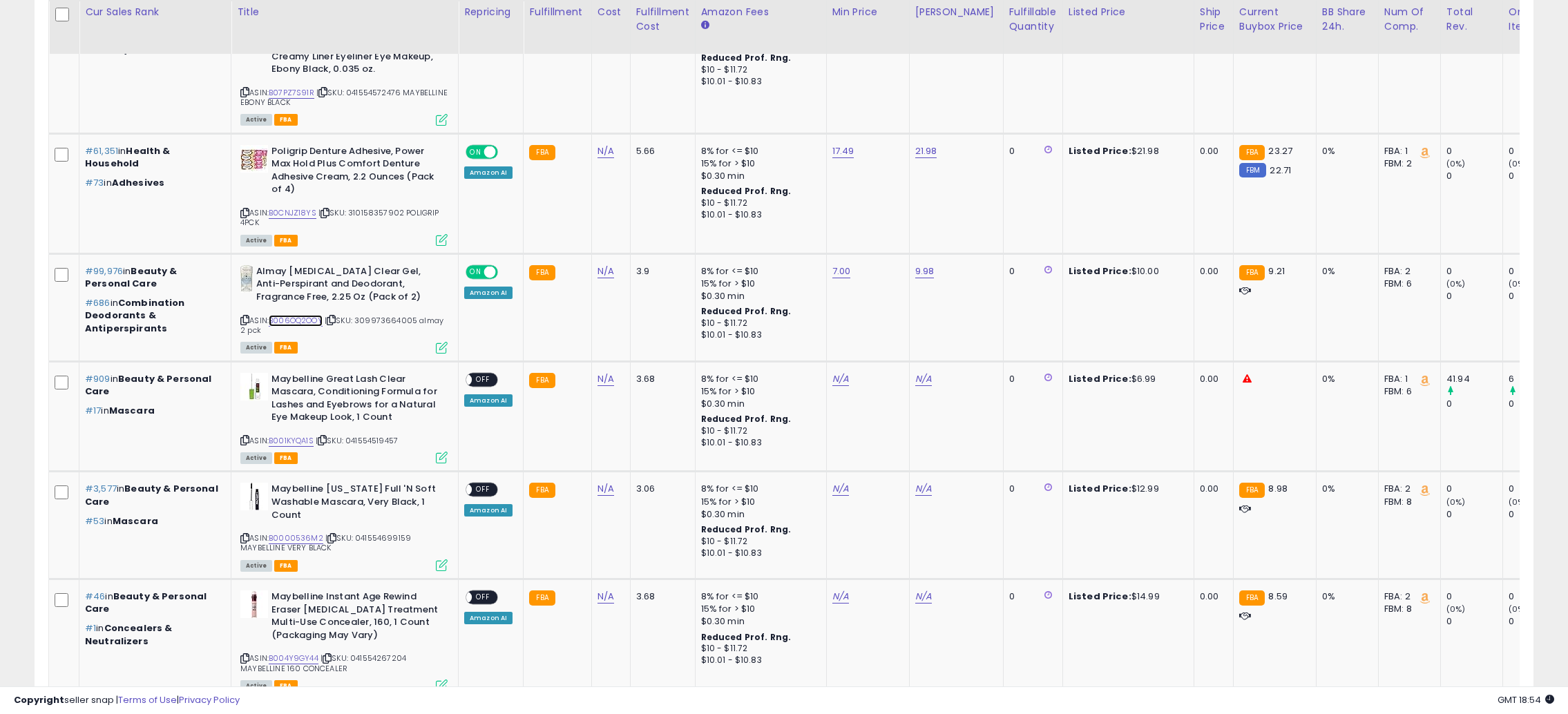
click at [315, 319] on link "B006OQ2OOY" at bounding box center [296, 321] width 54 height 12
click at [915, 380] on link "N/A" at bounding box center [923, 378] width 17 height 14
type input "*"
click at [969, 346] on button "submit" at bounding box center [957, 343] width 23 height 21
click at [833, 378] on link "N/A" at bounding box center [841, 378] width 17 height 14
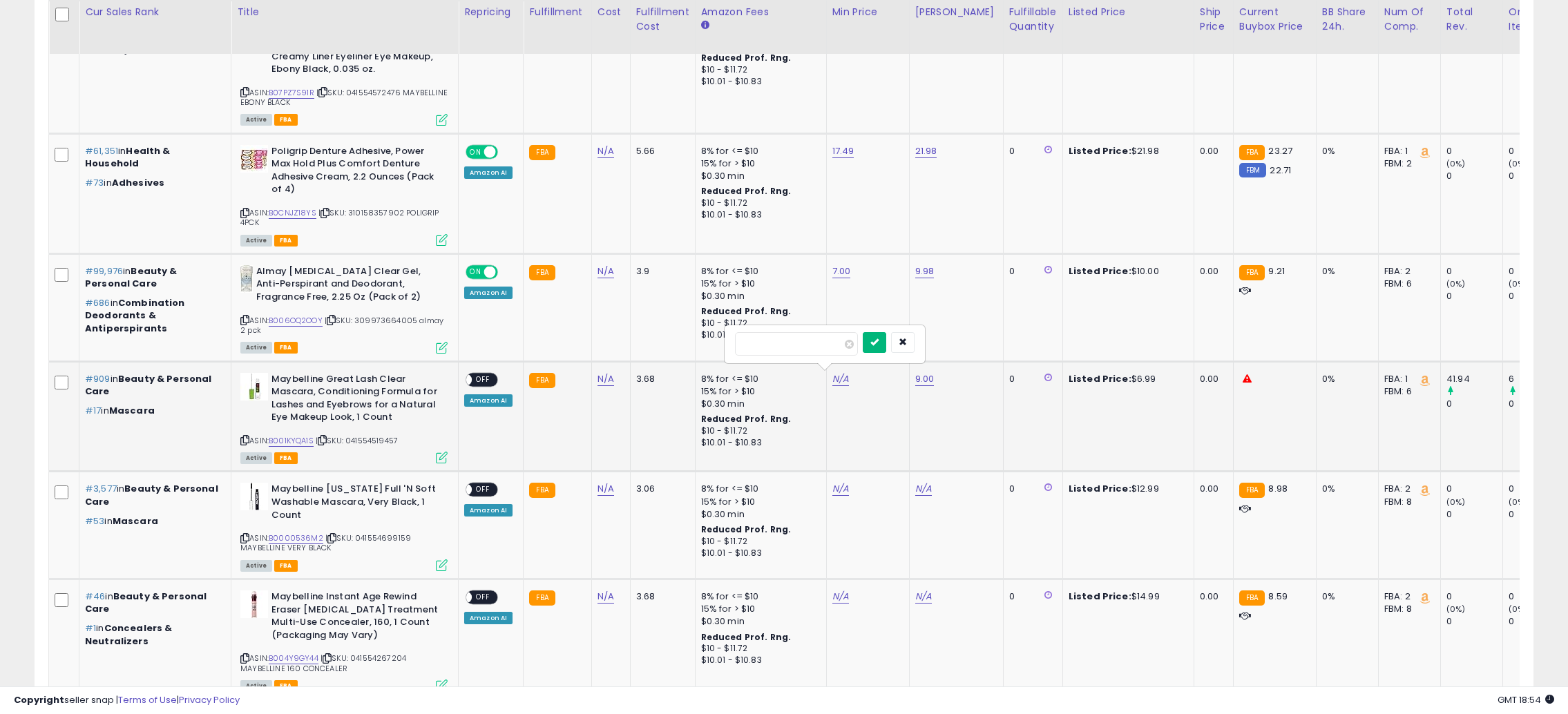
type input "*"
drag, startPoint x: 902, startPoint y: 342, endPoint x: 679, endPoint y: 378, distance: 225.9
click at [886, 343] on button "submit" at bounding box center [874, 343] width 23 height 21
click at [489, 374] on span "OFF" at bounding box center [483, 379] width 22 height 12
click at [441, 460] on icon at bounding box center [441, 457] width 12 height 12
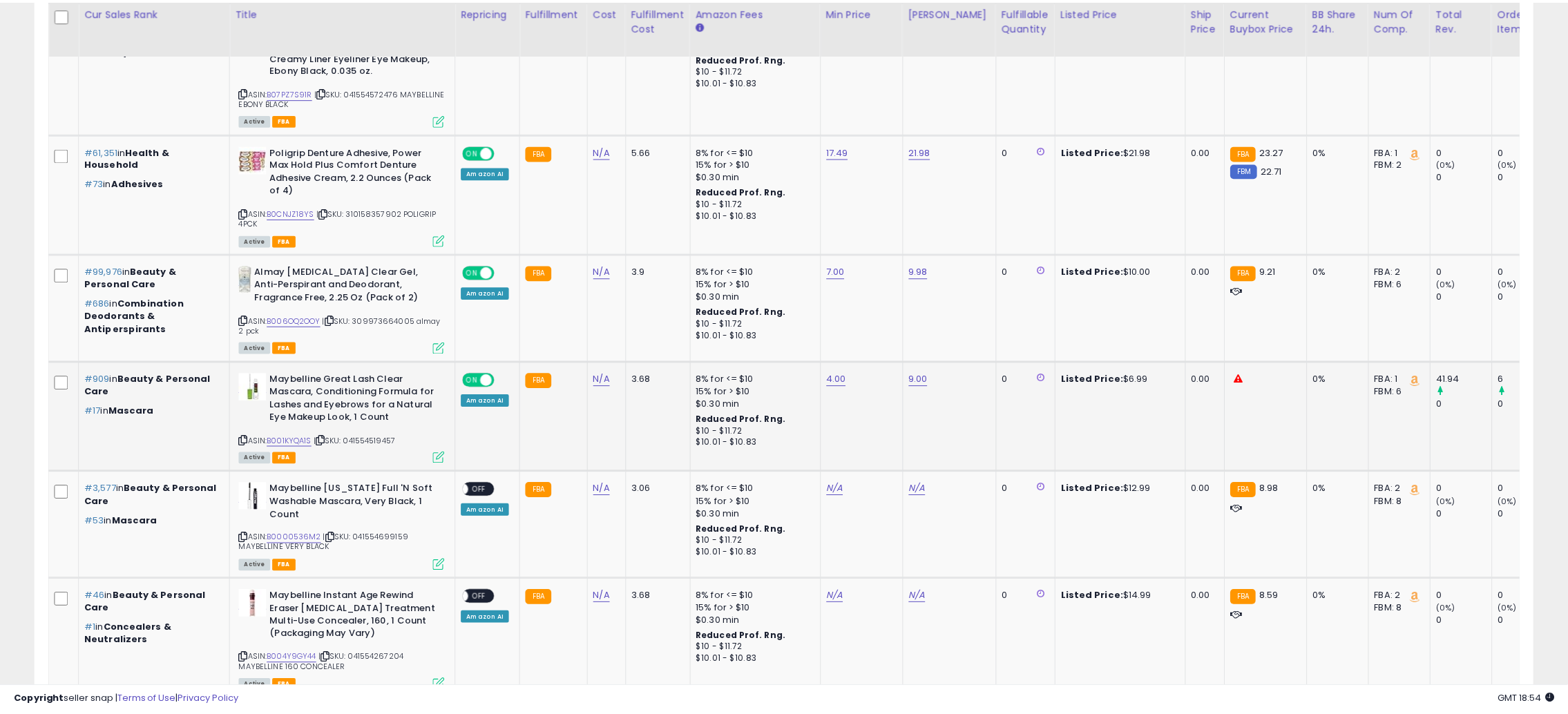
scroll to position [283, 877]
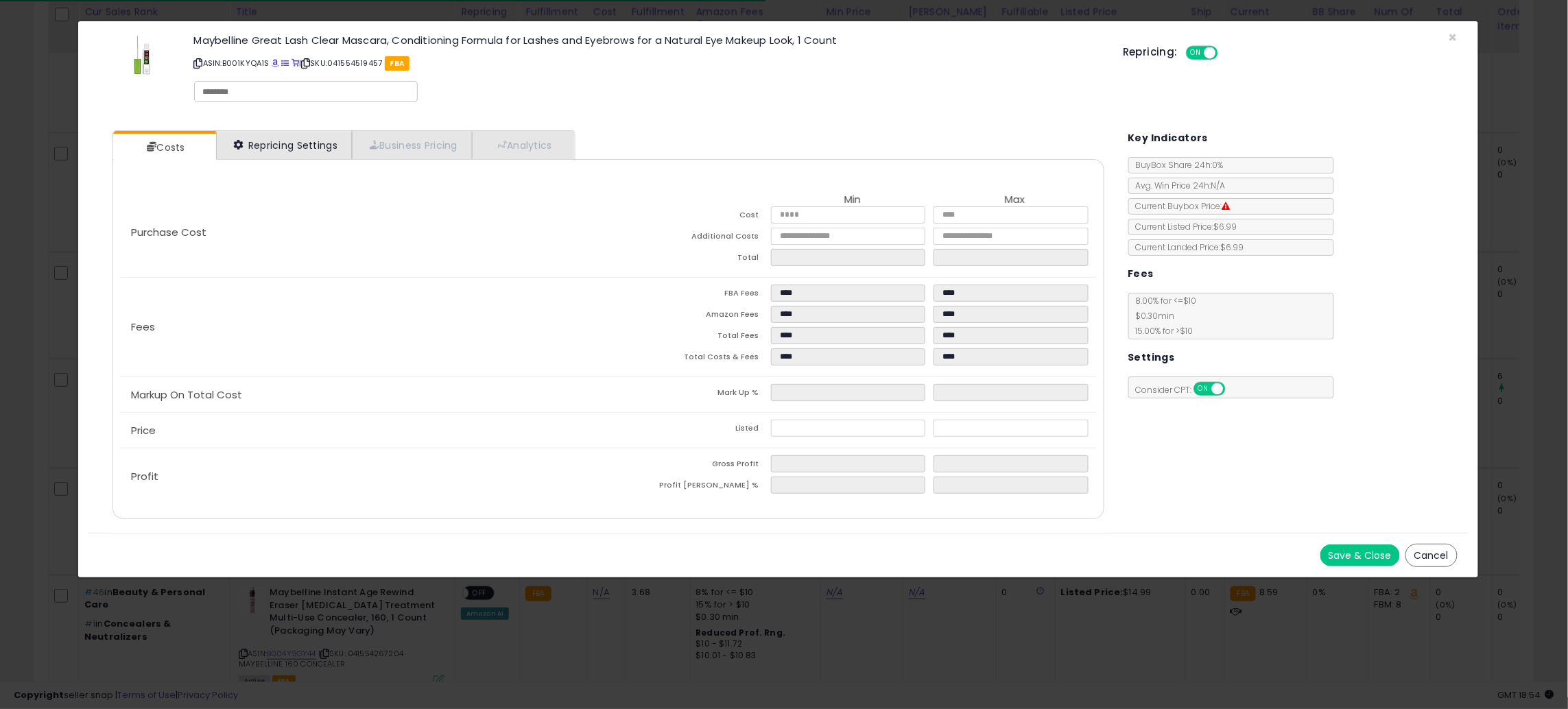
drag, startPoint x: 325, startPoint y: 129, endPoint x: 324, endPoint y: 137, distance: 8.1
click at [325, 130] on ul "Costs Repricing Settings Business Pricing Analytics" at bounding box center [343, 145] width 462 height 31
click at [320, 148] on link "Repricing Settings" at bounding box center [284, 145] width 135 height 28
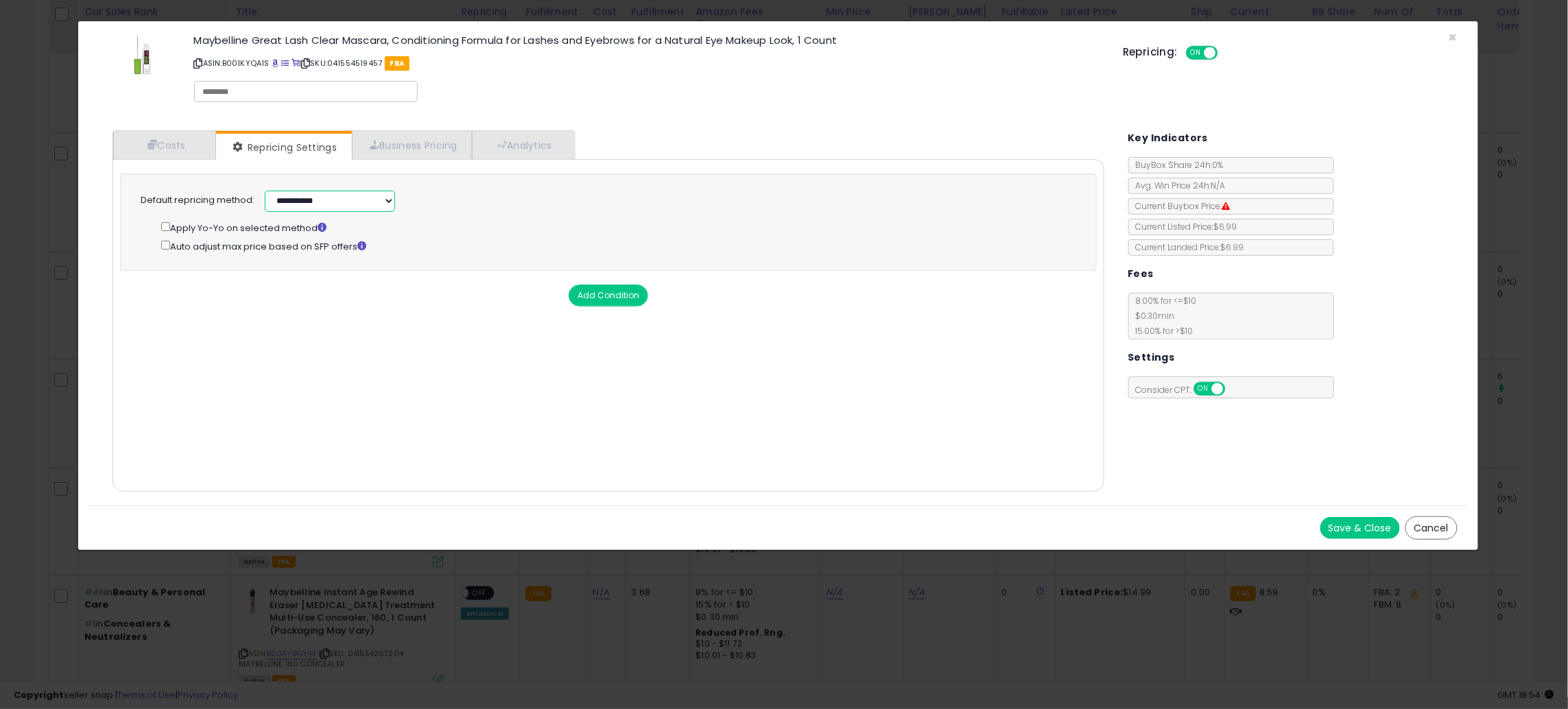
drag, startPoint x: 338, startPoint y: 200, endPoint x: 341, endPoint y: 209, distance: 9.5
click at [338, 200] on select "**********" at bounding box center [329, 200] width 130 height 21
select select "******"
click at [264, 190] on select "**********" at bounding box center [329, 200] width 130 height 21
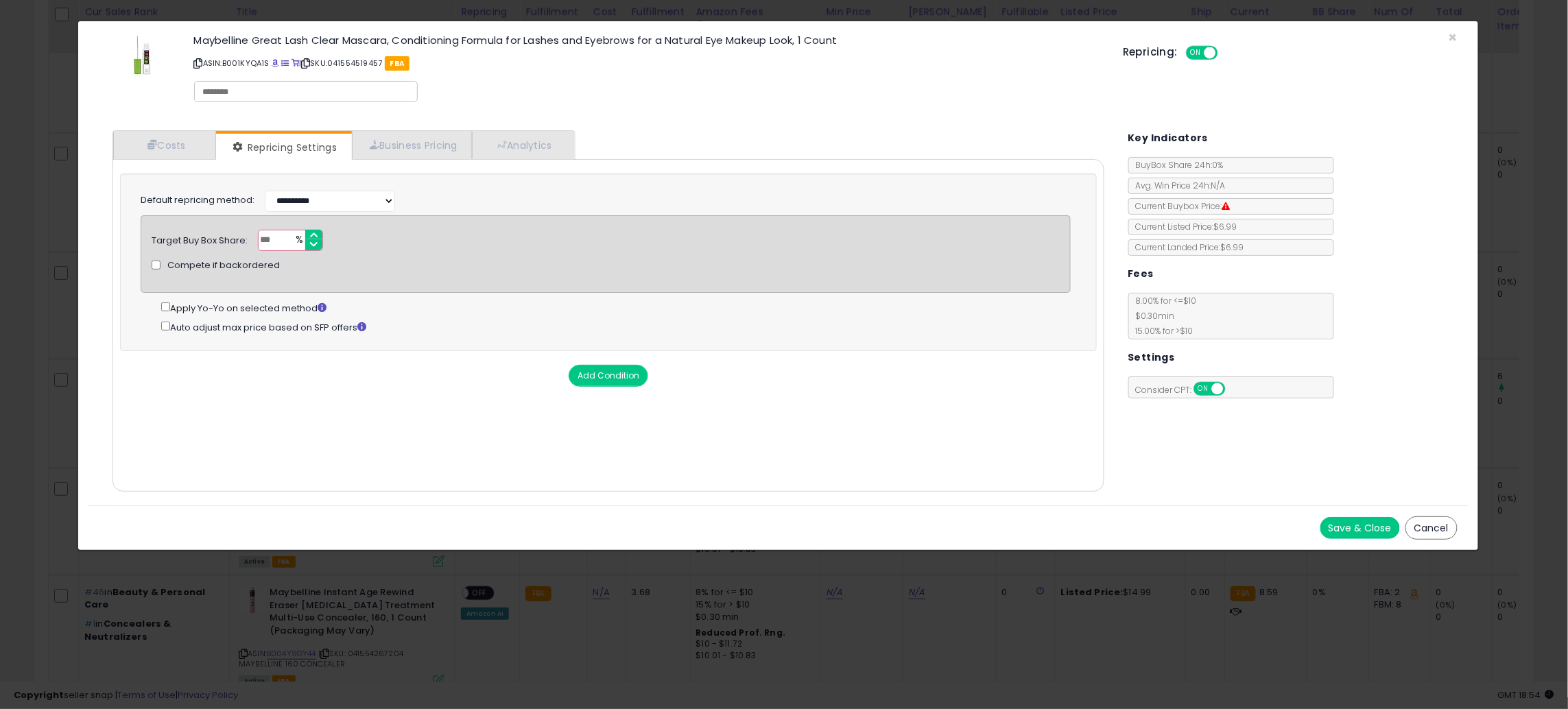
click at [1354, 522] on button "Save & Close" at bounding box center [1360, 528] width 80 height 22
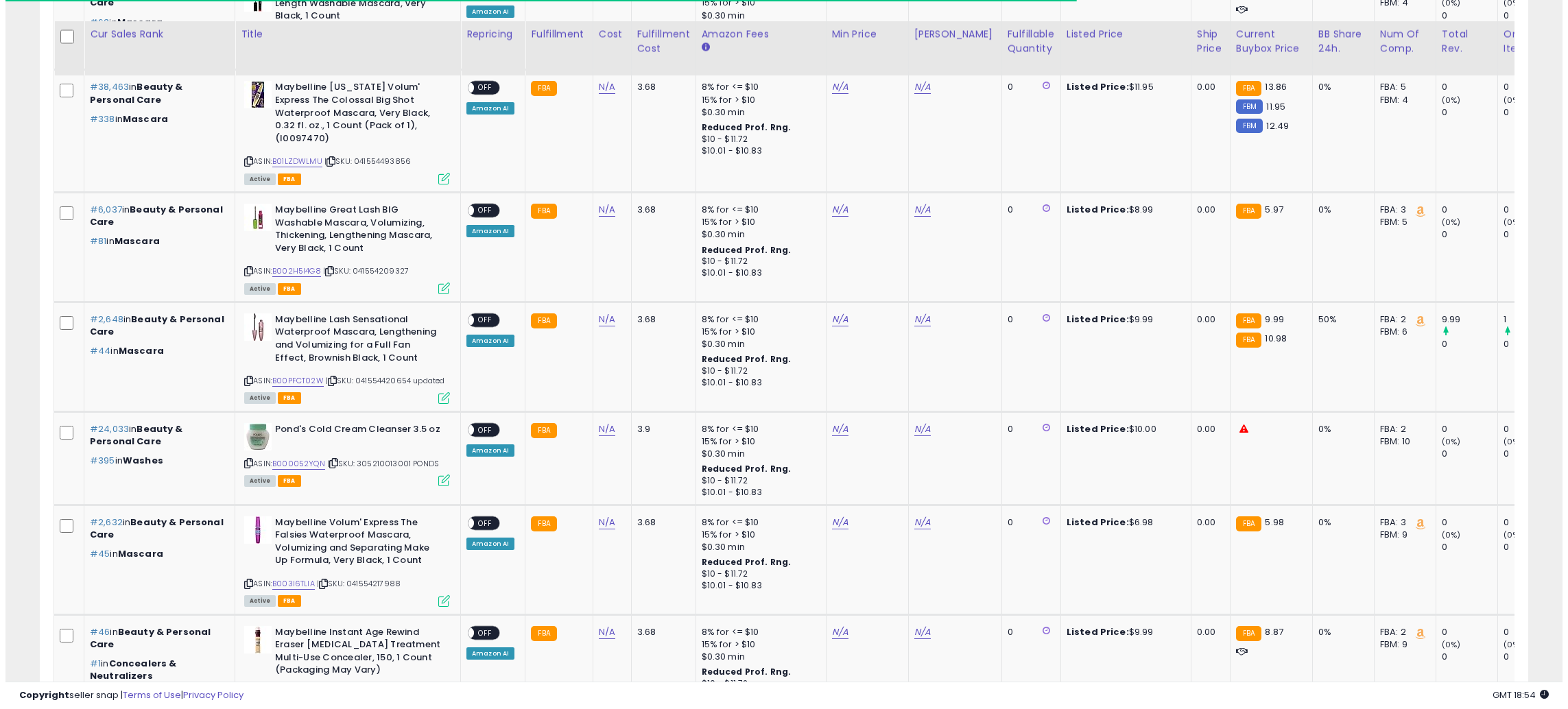
scroll to position [1744, 0]
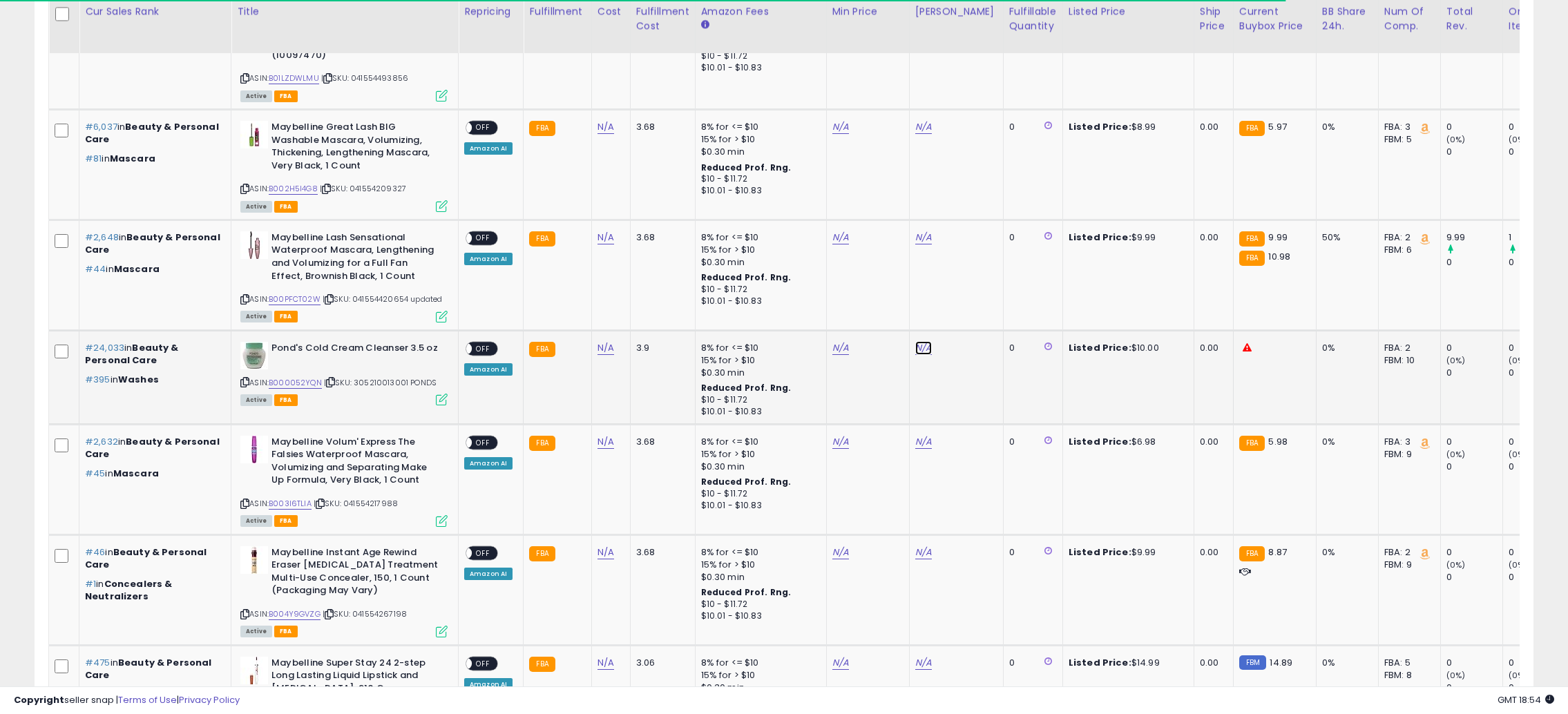
click at [919, 341] on link "N/A" at bounding box center [923, 348] width 17 height 14
type input "**"
click at [969, 294] on button "submit" at bounding box center [957, 294] width 23 height 21
click at [841, 341] on link "N/A" at bounding box center [841, 348] width 17 height 14
type input "*"
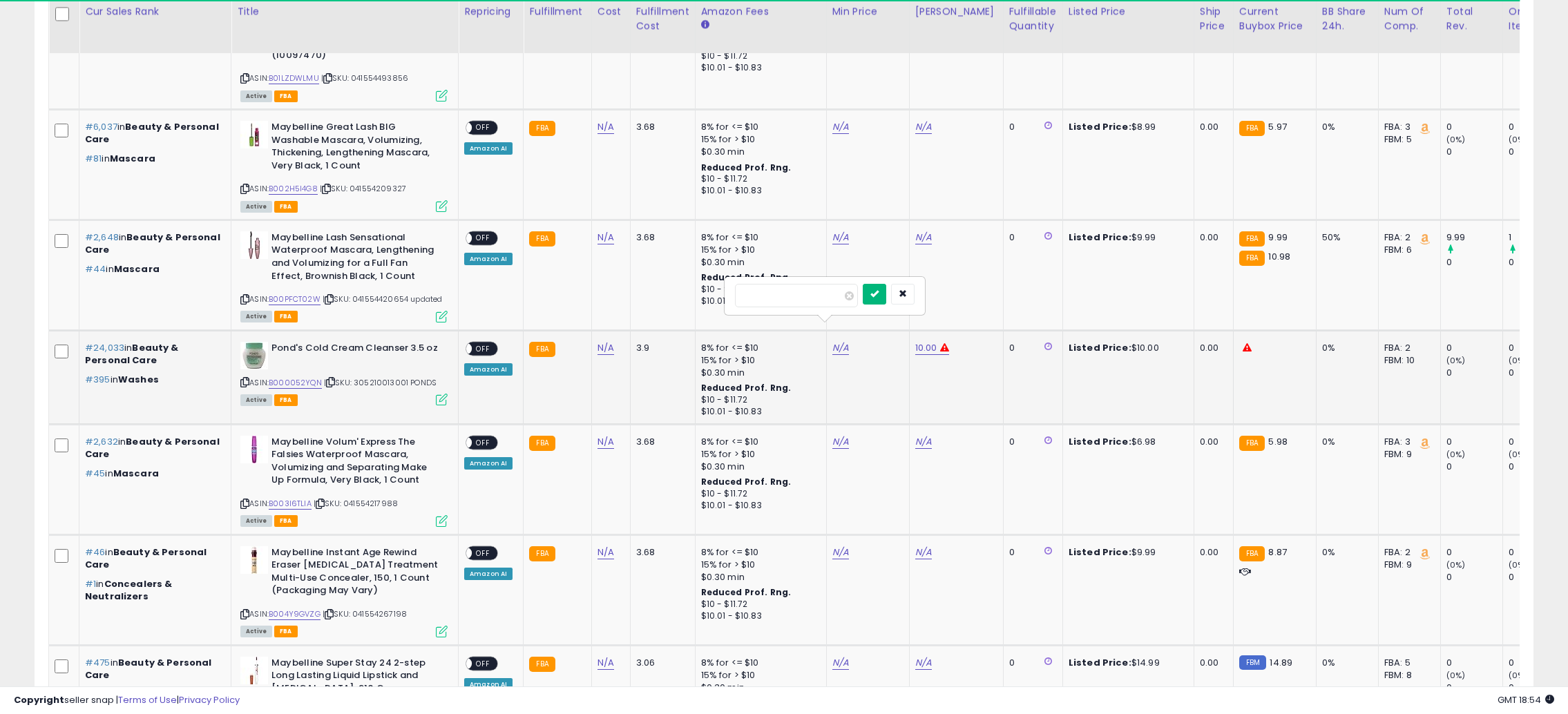
drag, startPoint x: 898, startPoint y: 294, endPoint x: 838, endPoint y: 304, distance: 60.8
click at [878, 294] on icon "submit" at bounding box center [874, 293] width 8 height 8
click at [486, 343] on span "OFF" at bounding box center [483, 349] width 22 height 12
click at [439, 393] on icon at bounding box center [441, 399] width 12 height 12
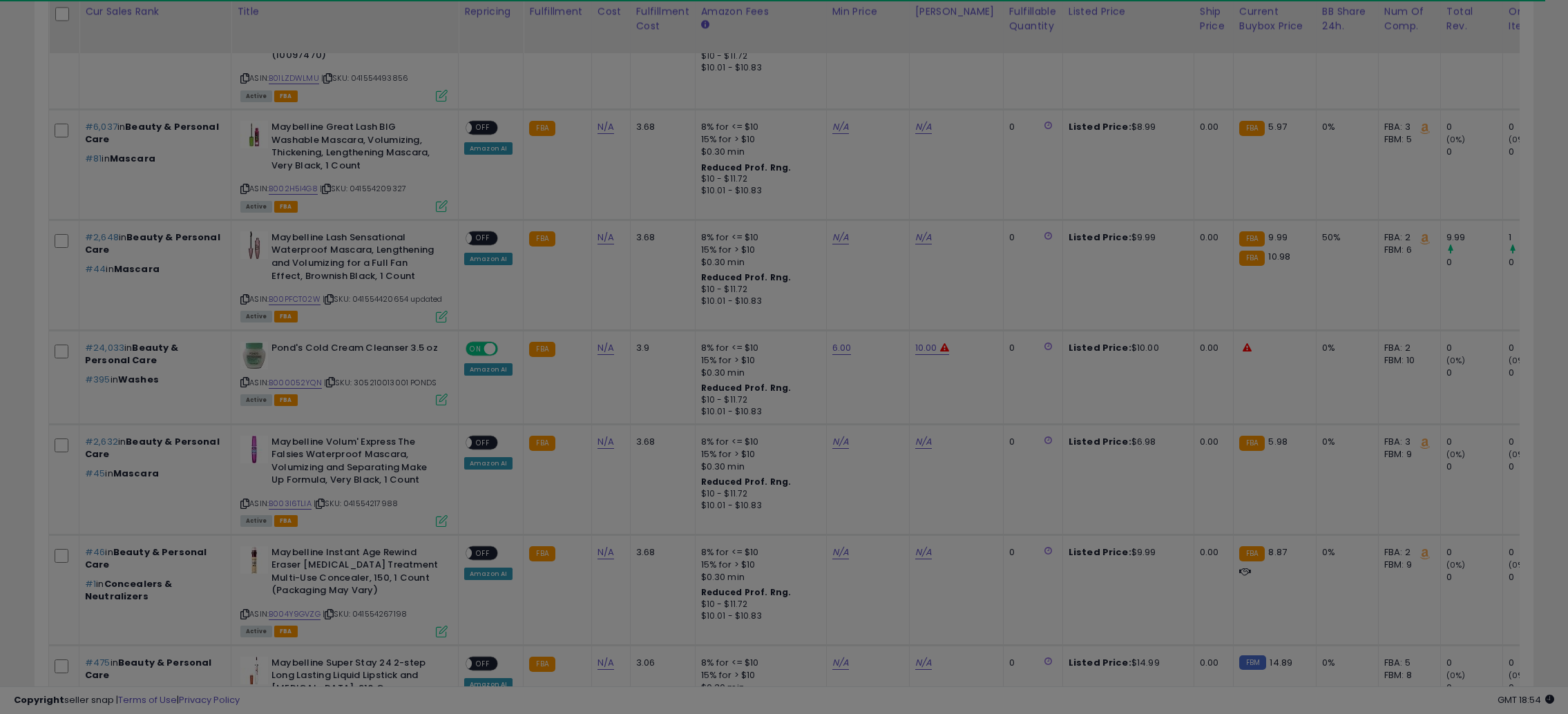
scroll to position [283, 877]
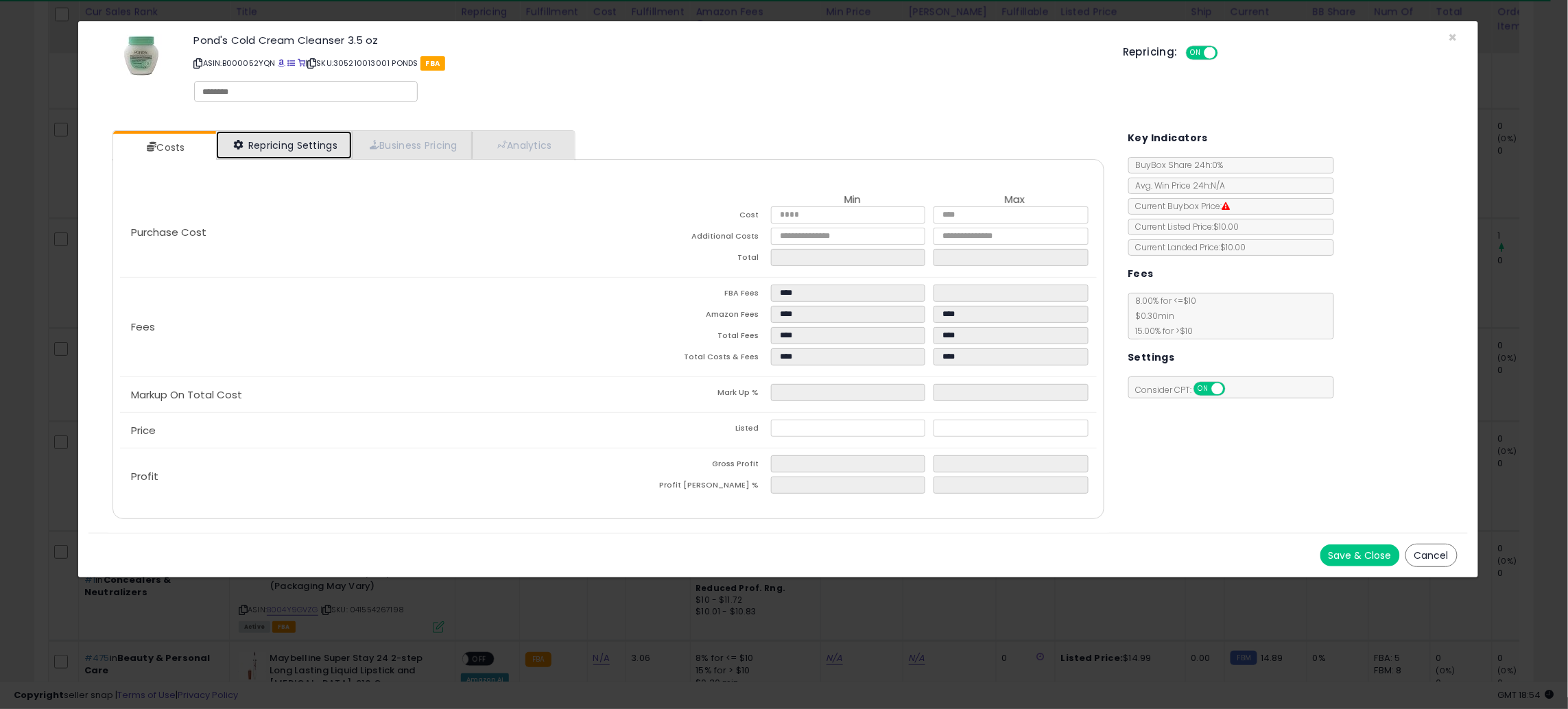
click at [272, 148] on link "Repricing Settings" at bounding box center [284, 145] width 135 height 28
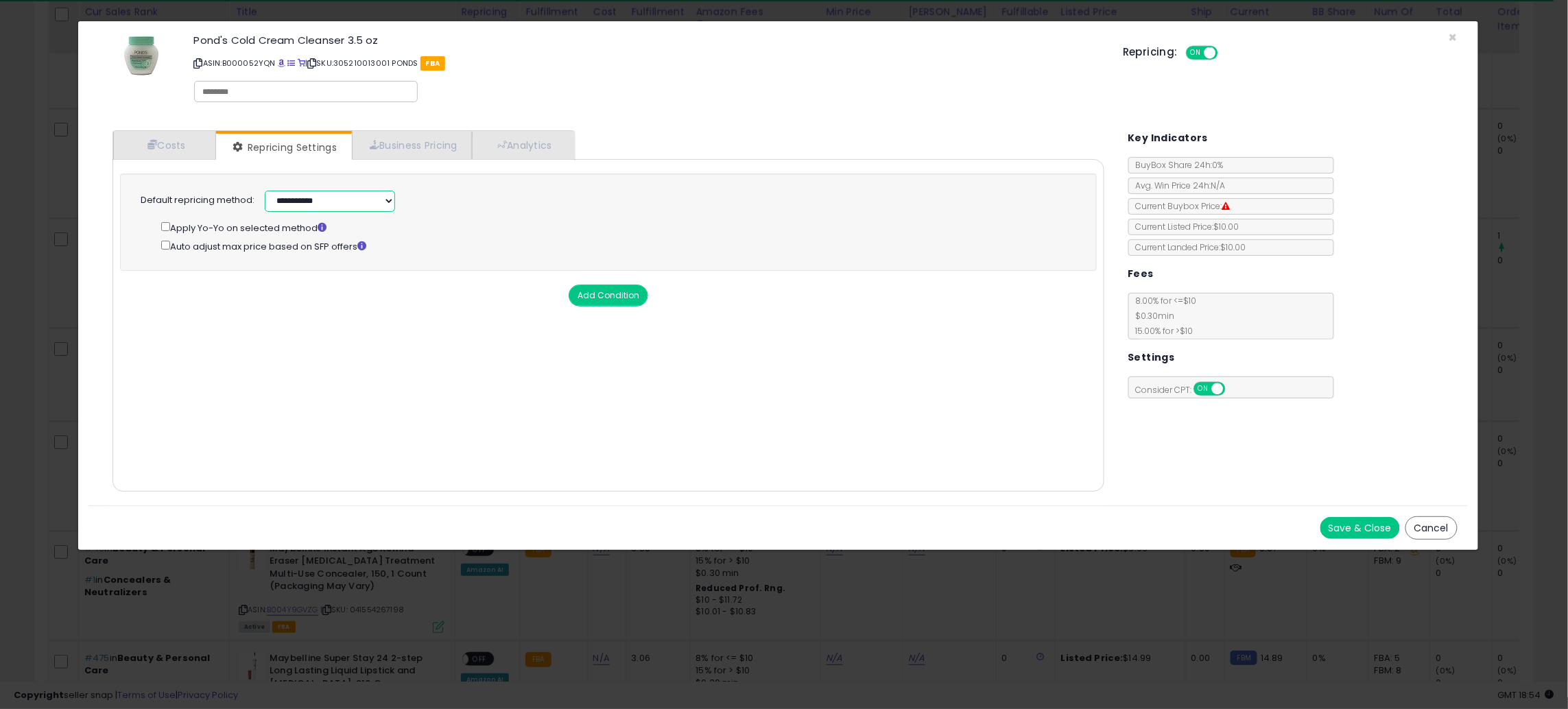
drag, startPoint x: 303, startPoint y: 192, endPoint x: 307, endPoint y: 201, distance: 9.8
click at [304, 193] on select "**********" at bounding box center [329, 200] width 130 height 21
select select "******"
click at [264, 190] on select "**********" at bounding box center [329, 200] width 130 height 21
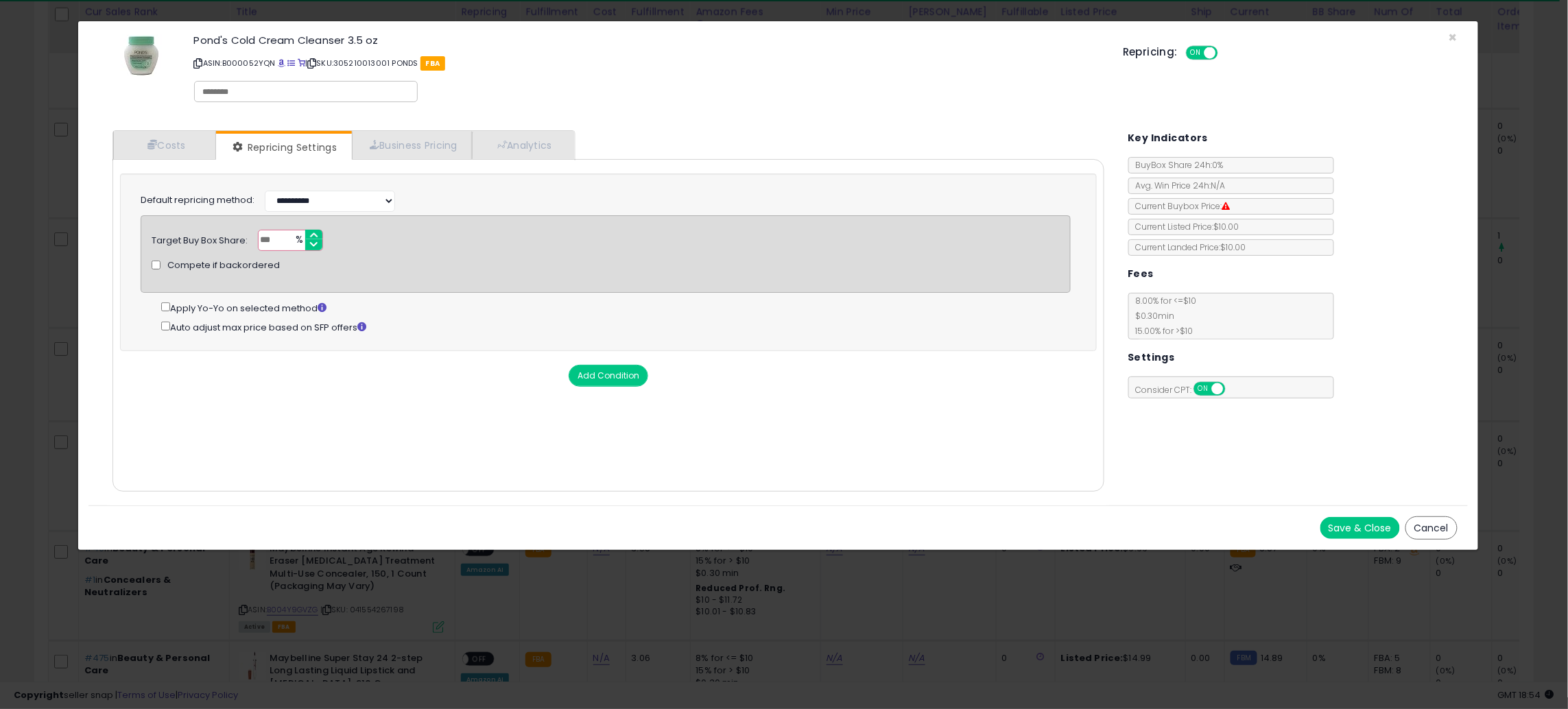
drag, startPoint x: 1350, startPoint y: 515, endPoint x: 1353, endPoint y: 525, distance: 10.4
click at [1352, 520] on div "Save & Close Cancel" at bounding box center [778, 528] width 1379 height 45
click at [1353, 526] on button "Save & Close" at bounding box center [1360, 528] width 80 height 22
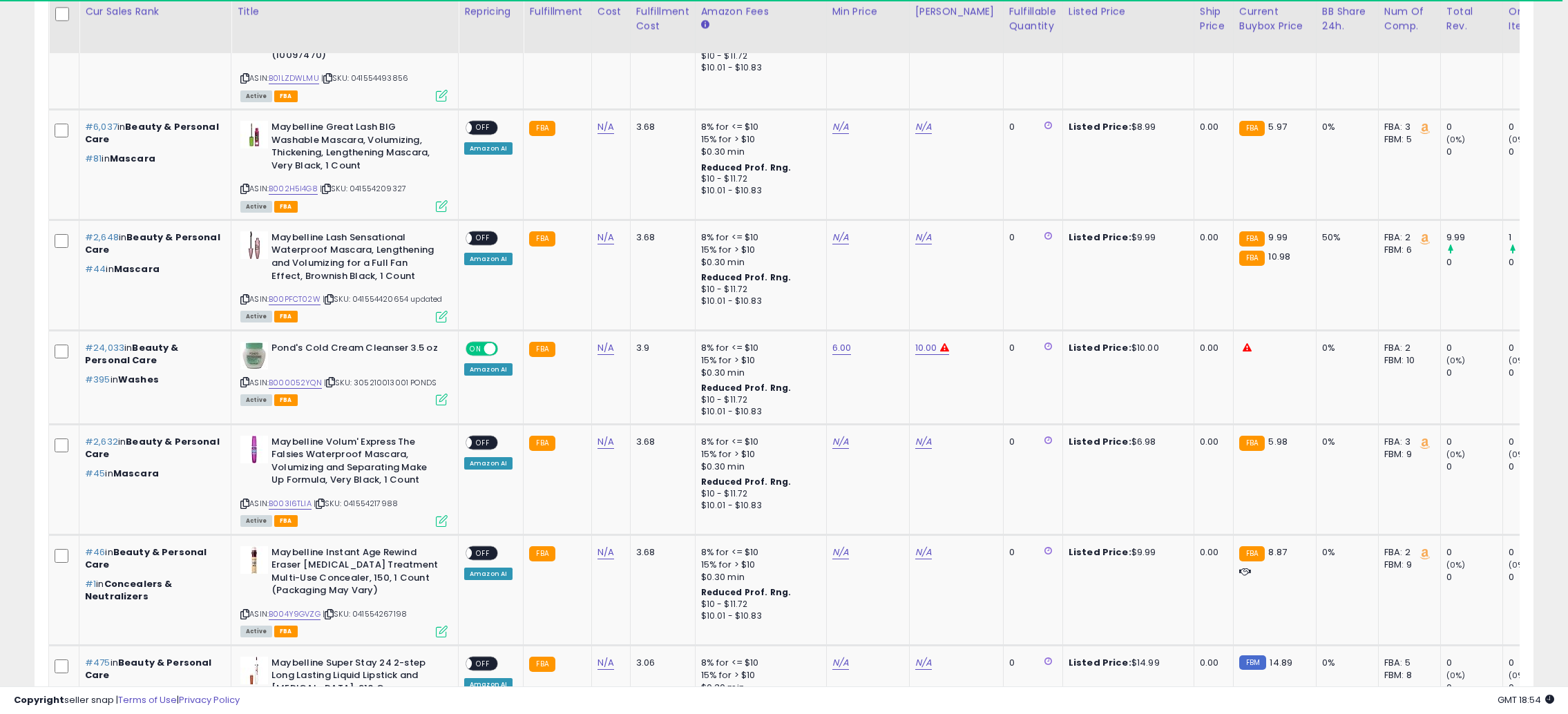
scroll to position [690471, 689803]
click at [936, 341] on link at bounding box center [942, 348] width 12 height 14
click at [919, 341] on link "10.00" at bounding box center [926, 348] width 22 height 14
drag, startPoint x: 859, startPoint y: 300, endPoint x: 802, endPoint y: 289, distance: 58.1
click at [802, 289] on tbody "#47 in Beauty & Personal Care #1 in Concealers & Neutralizers Maybelline Instan…" at bounding box center [1071, 96] width 2046 height 2255
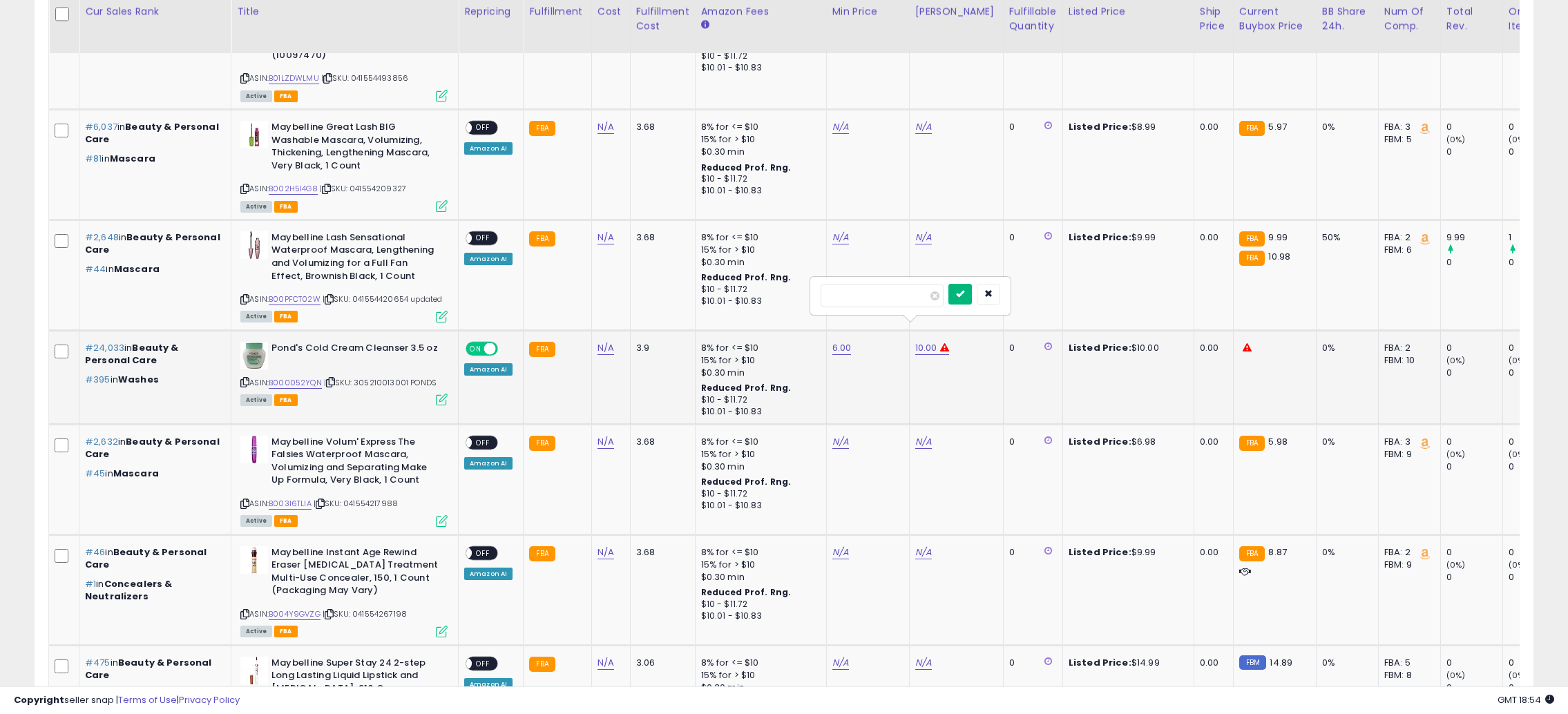
type input "****"
click at [964, 297] on icon "submit" at bounding box center [960, 293] width 8 height 8
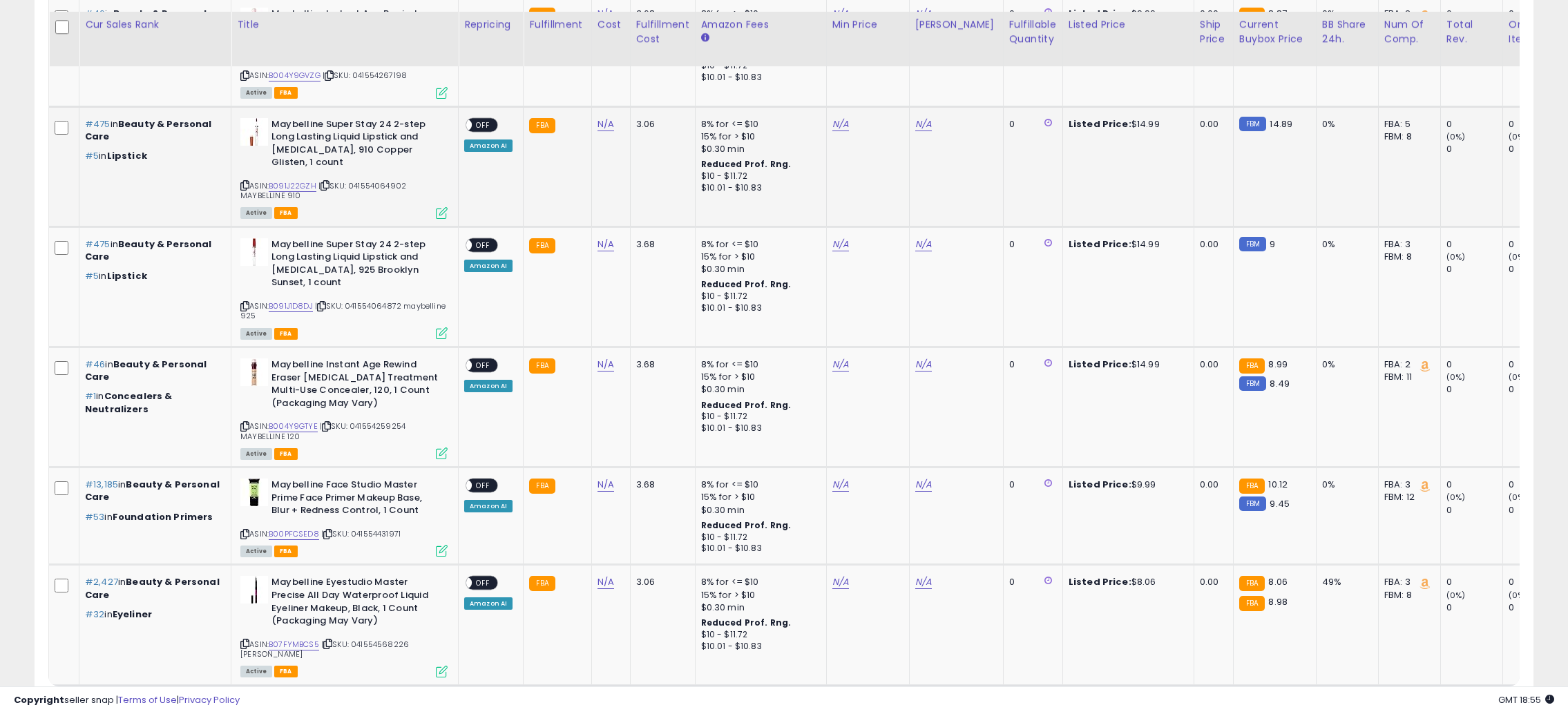
scroll to position [2340, 0]
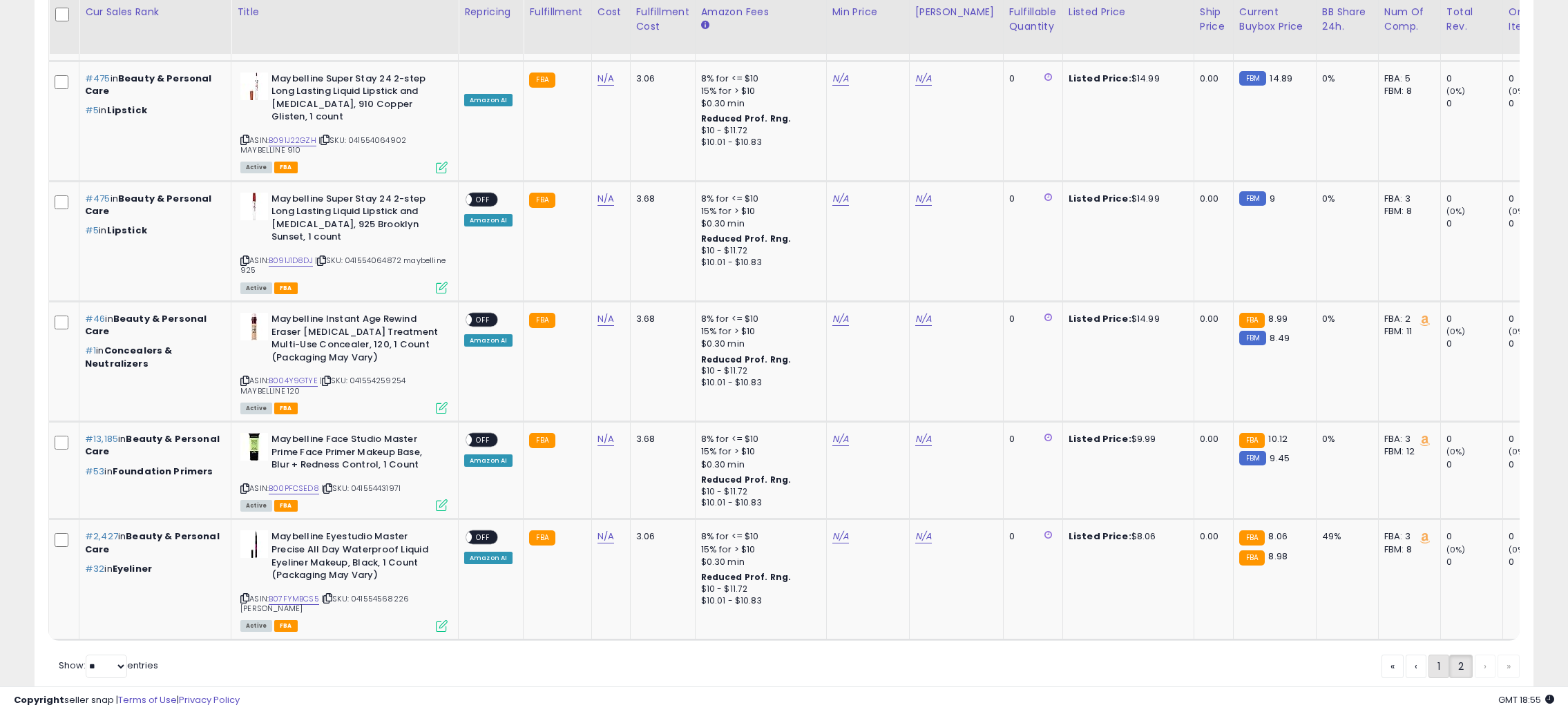
click at [1435, 655] on link "1" at bounding box center [1439, 666] width 21 height 23
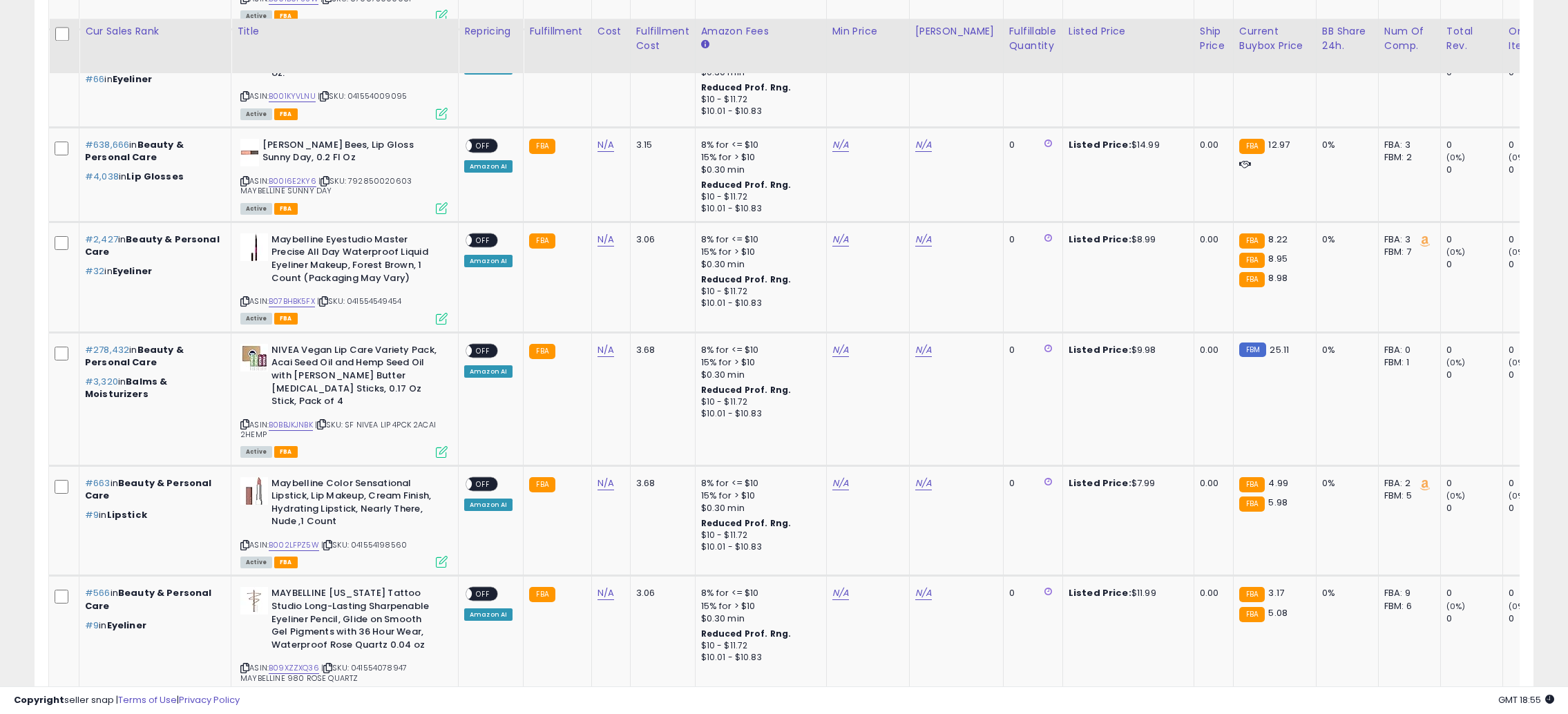
scroll to position [2139, 0]
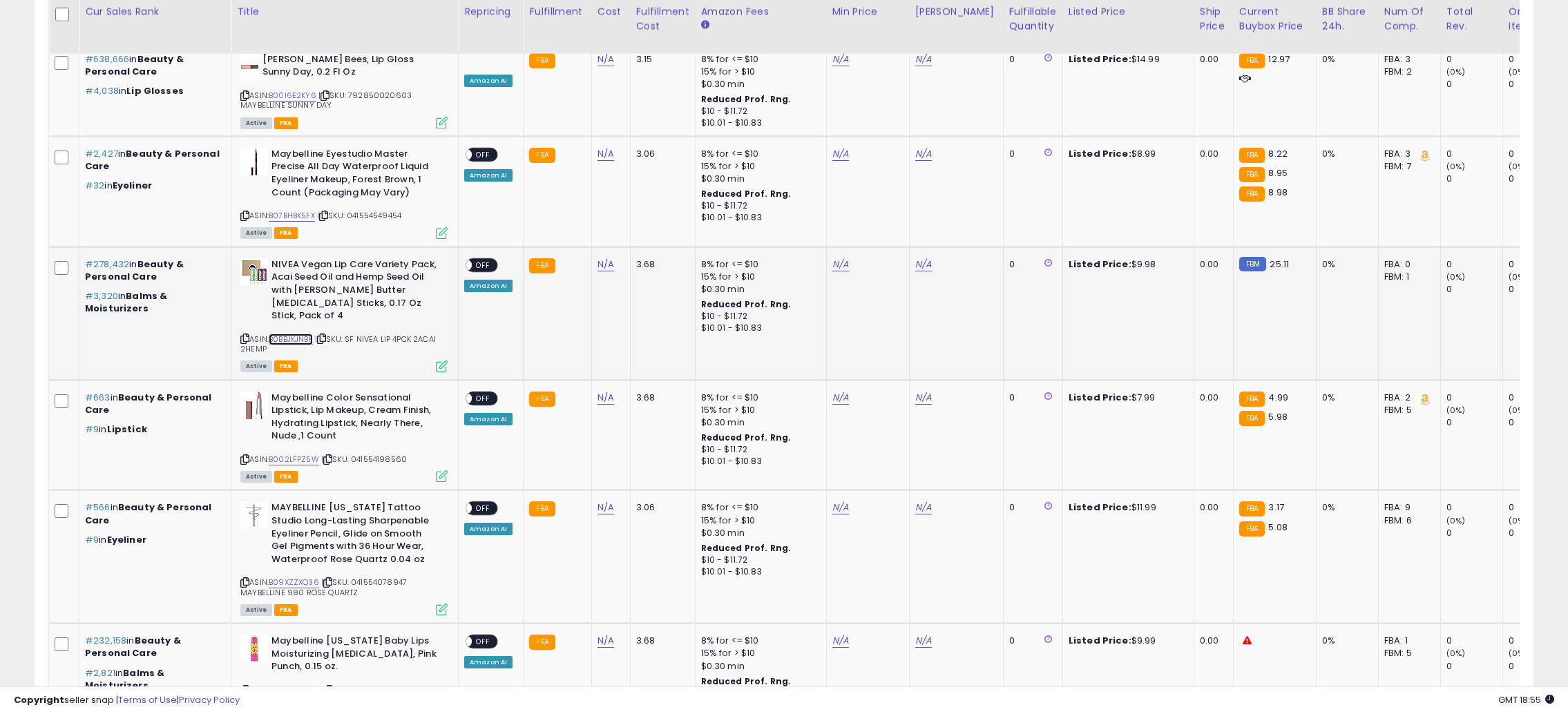
click at [292, 334] on link "B0BBJKJNBK" at bounding box center [291, 339] width 44 height 12
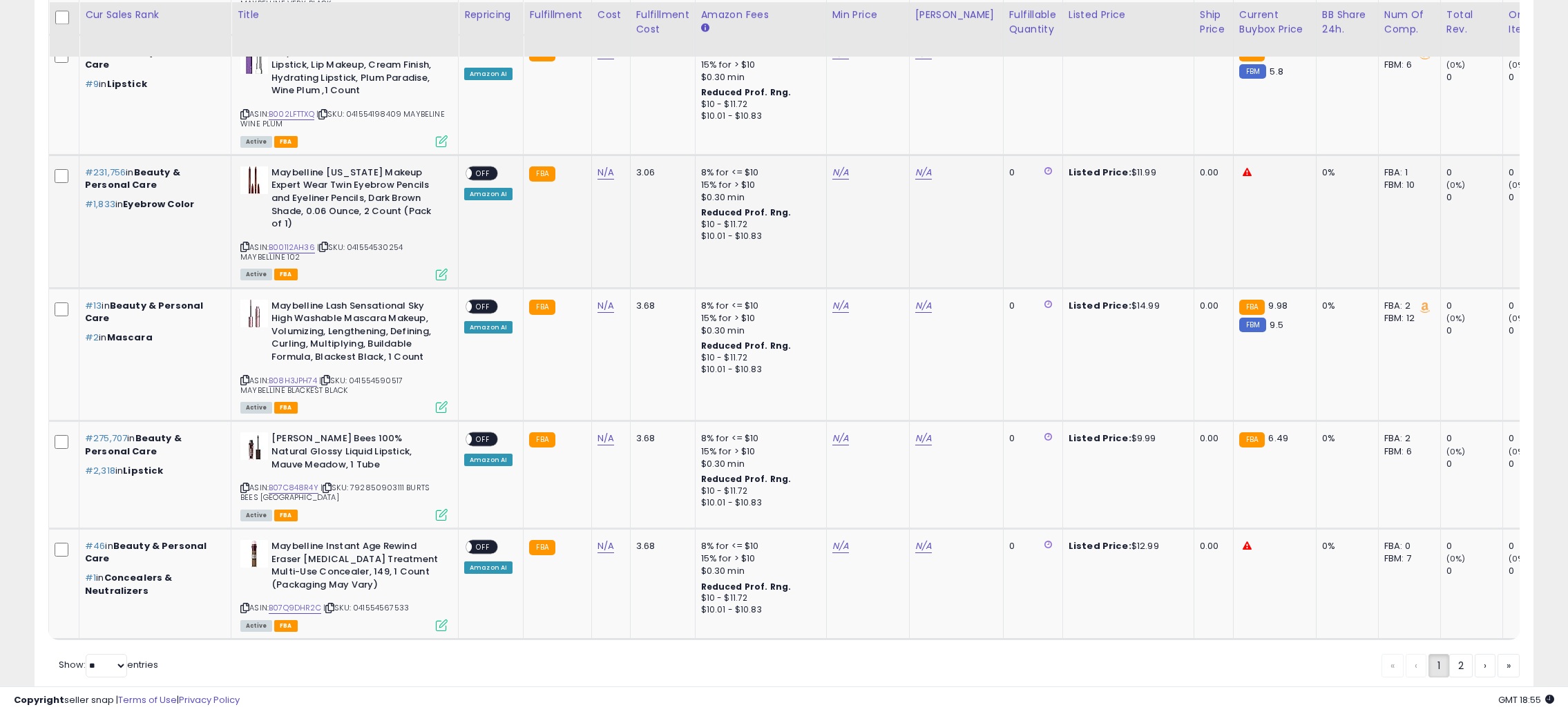
scroll to position [2973, 0]
